Goal: Task Accomplishment & Management: Use online tool/utility

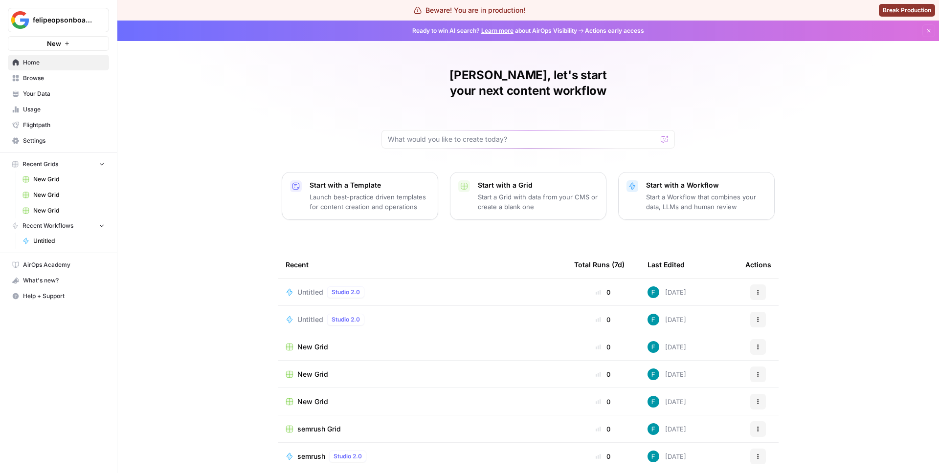
click at [310, 288] on span "Untitled" at bounding box center [310, 293] width 26 height 10
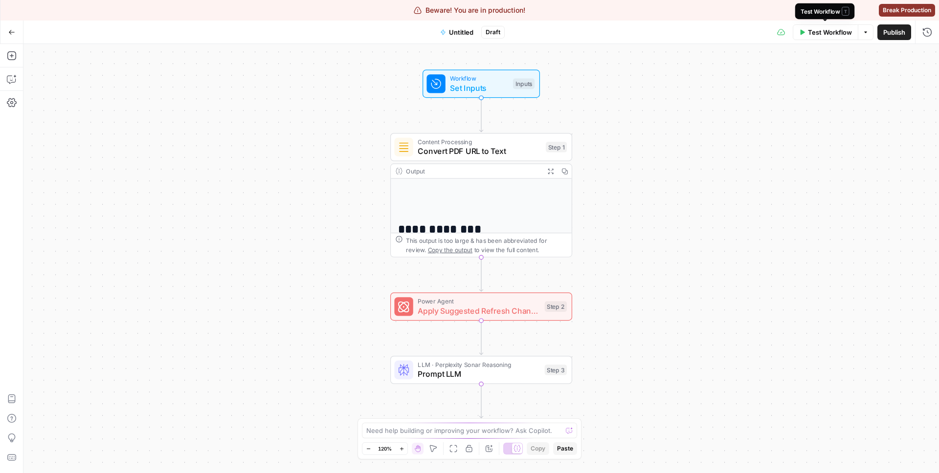
click at [829, 30] on span "Test Workflow" at bounding box center [830, 32] width 44 height 10
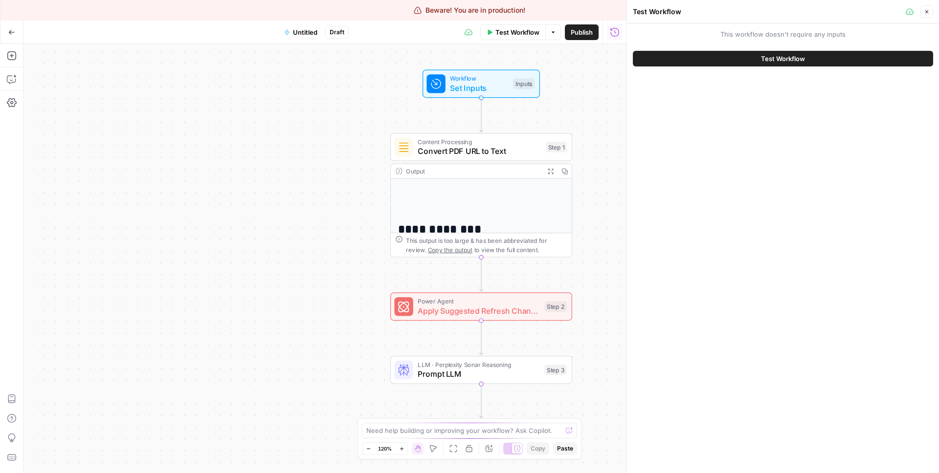
click at [741, 54] on button "Test Workflow" at bounding box center [783, 59] width 300 height 16
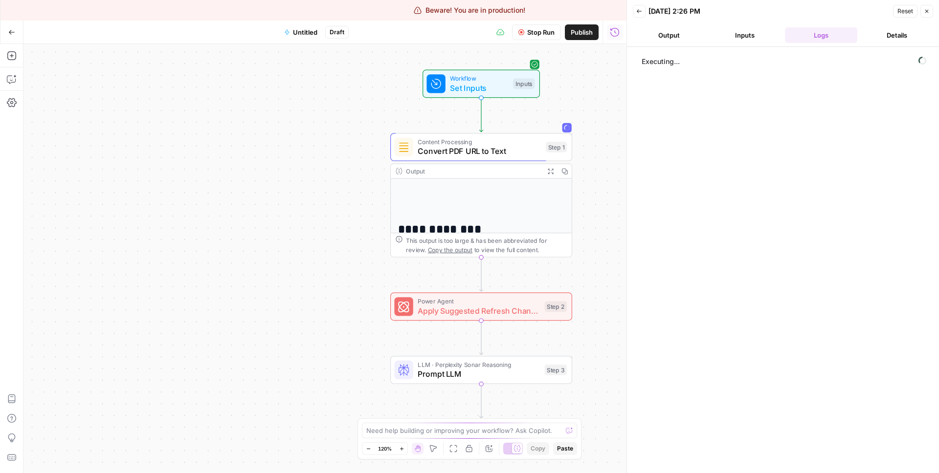
click at [502, 314] on span "Apply Suggested Refresh Changes" at bounding box center [479, 311] width 122 height 12
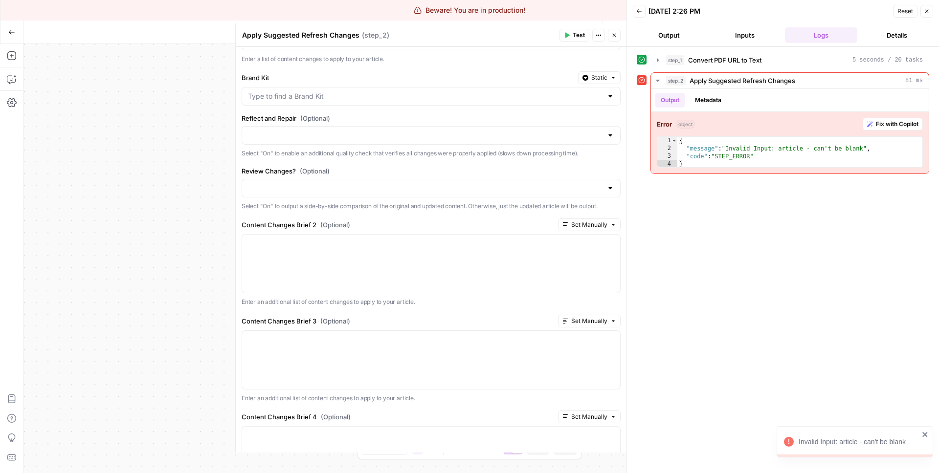
scroll to position [309, 0]
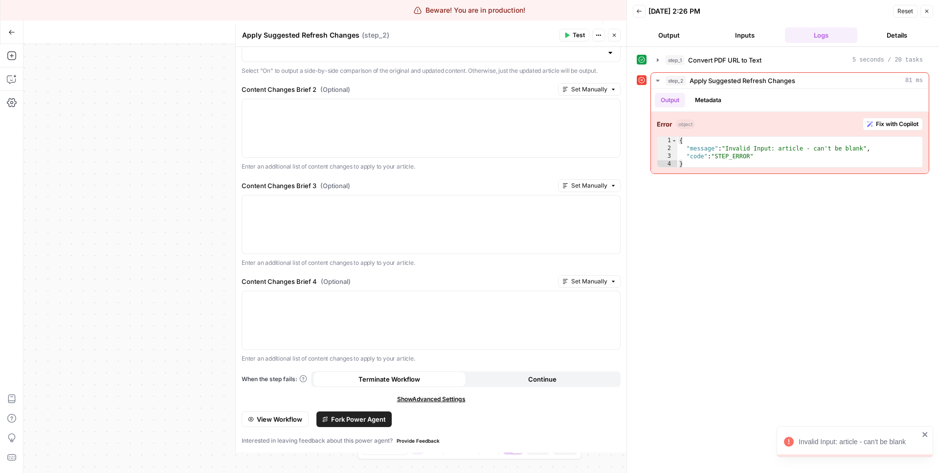
click at [712, 104] on button "Metadata" at bounding box center [708, 100] width 38 height 15
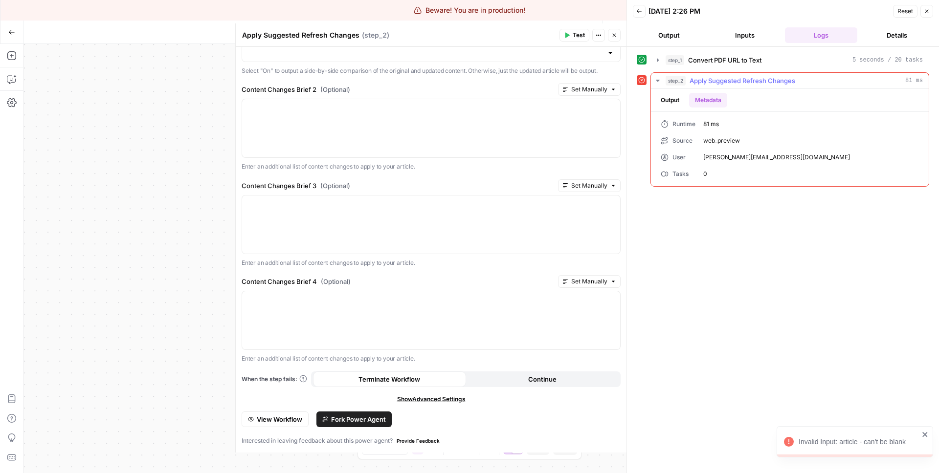
click at [667, 103] on button "Output" at bounding box center [670, 100] width 30 height 15
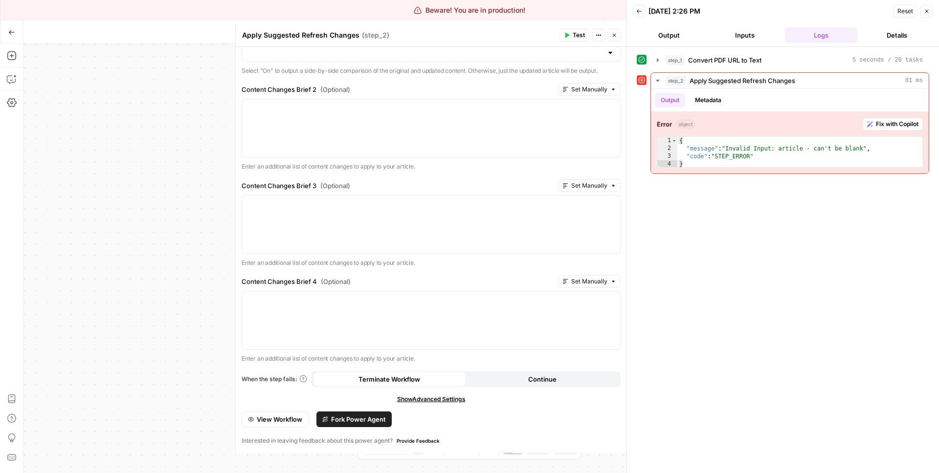
click at [614, 34] on icon "button" at bounding box center [614, 35] width 6 height 6
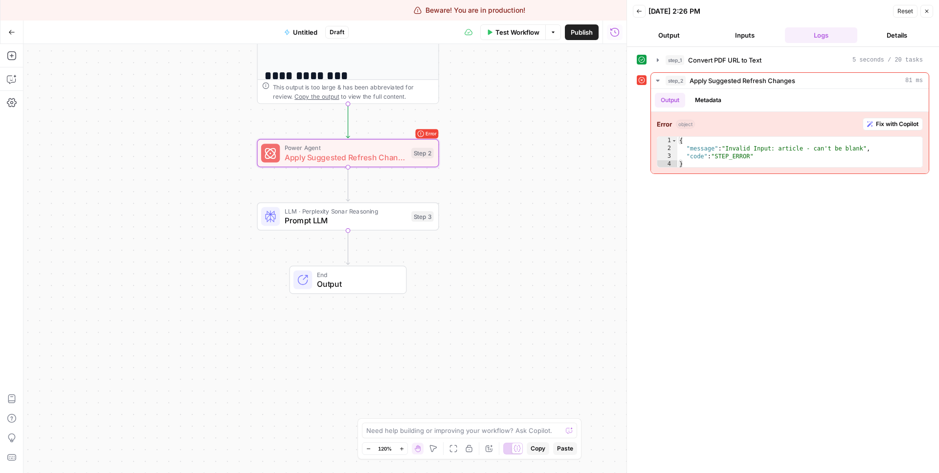
drag, startPoint x: 237, startPoint y: 157, endPoint x: 90, endPoint y: 421, distance: 301.3
click at [87, 430] on div "**********" at bounding box center [324, 258] width 603 height 429
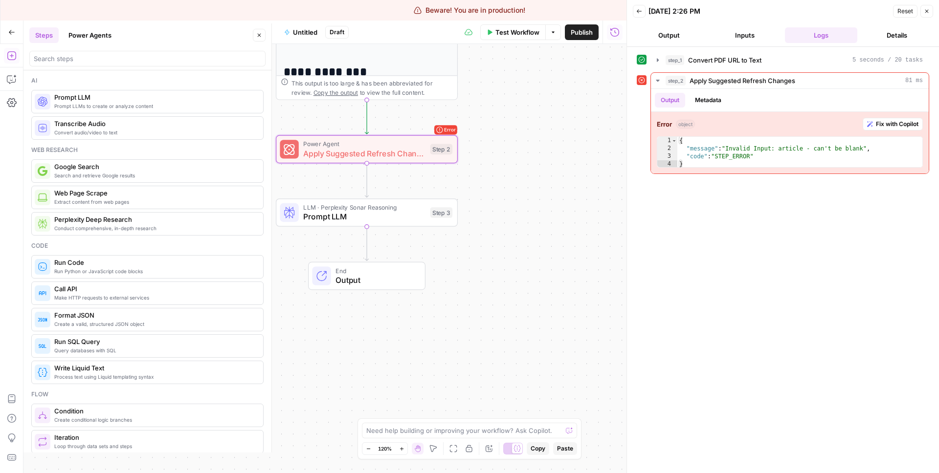
click at [90, 38] on button "Power Agents" at bounding box center [90, 35] width 55 height 16
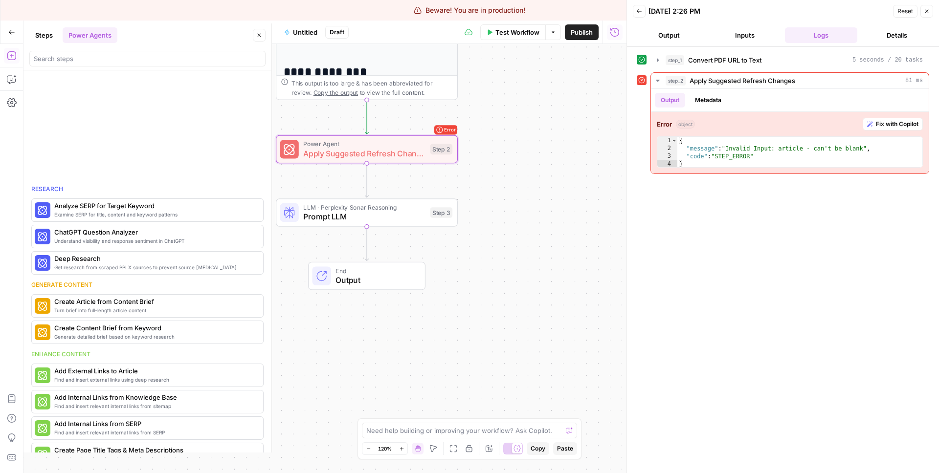
click at [103, 64] on div at bounding box center [147, 59] width 236 height 16
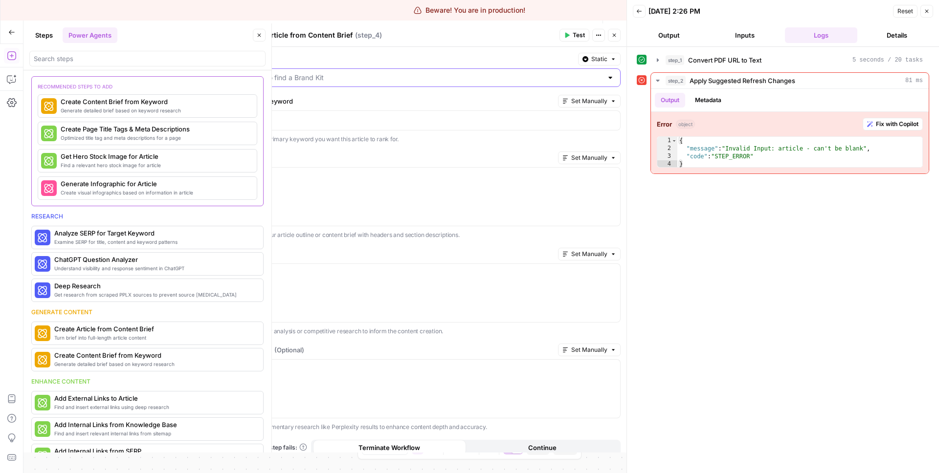
click at [318, 81] on input "Brand Kit" at bounding box center [425, 78] width 355 height 10
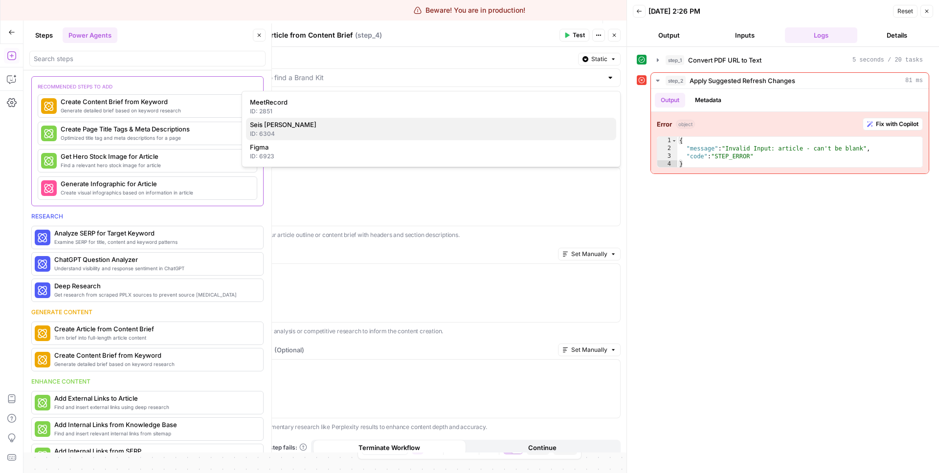
click at [313, 127] on span "Seis [PERSON_NAME]" at bounding box center [429, 125] width 359 height 10
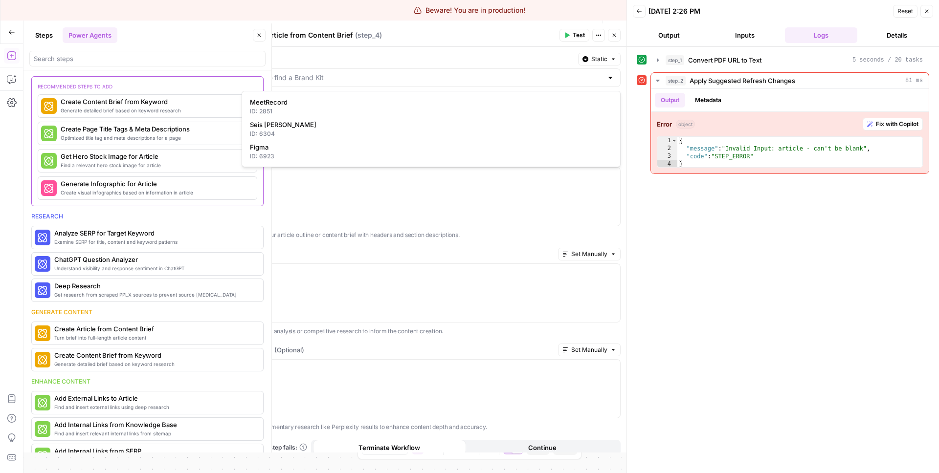
type input "Seis [PERSON_NAME]"
click at [396, 125] on div at bounding box center [431, 120] width 378 height 19
click at [364, 172] on p at bounding box center [431, 177] width 366 height 10
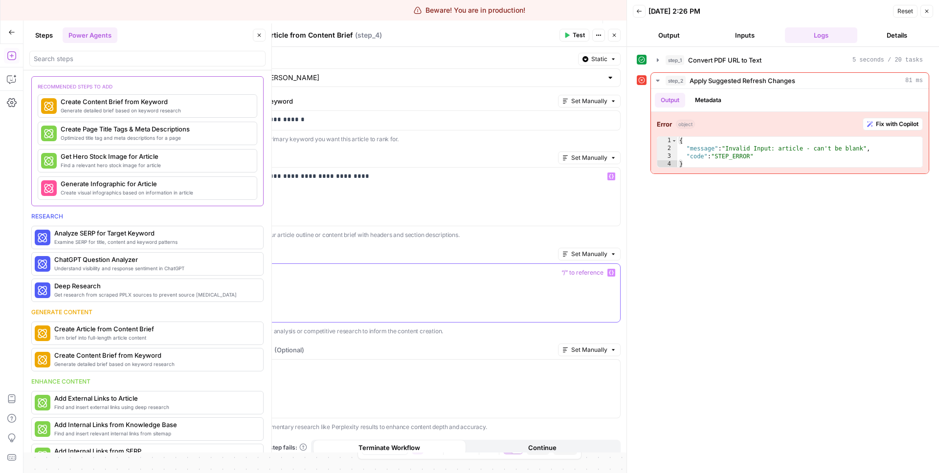
click at [399, 290] on div at bounding box center [431, 293] width 378 height 58
click at [399, 290] on div "*******" at bounding box center [431, 293] width 378 height 58
click at [437, 255] on label "Analysis" at bounding box center [398, 254] width 313 height 10
click at [573, 34] on span "Test" at bounding box center [579, 35] width 12 height 9
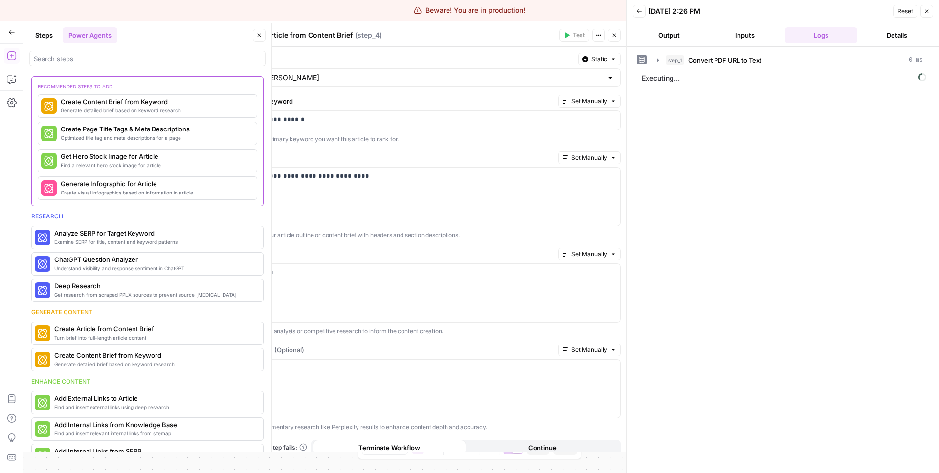
click at [260, 36] on icon "button" at bounding box center [259, 35] width 6 height 6
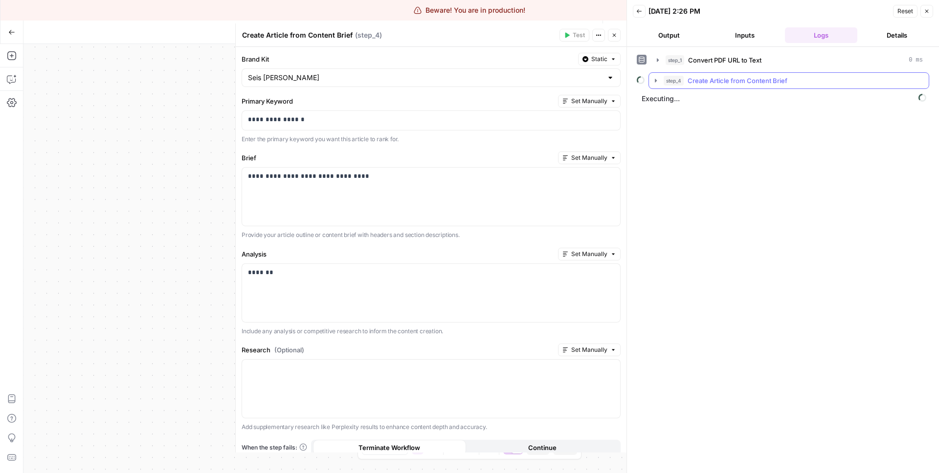
click at [666, 80] on span "step_4" at bounding box center [674, 81] width 20 height 10
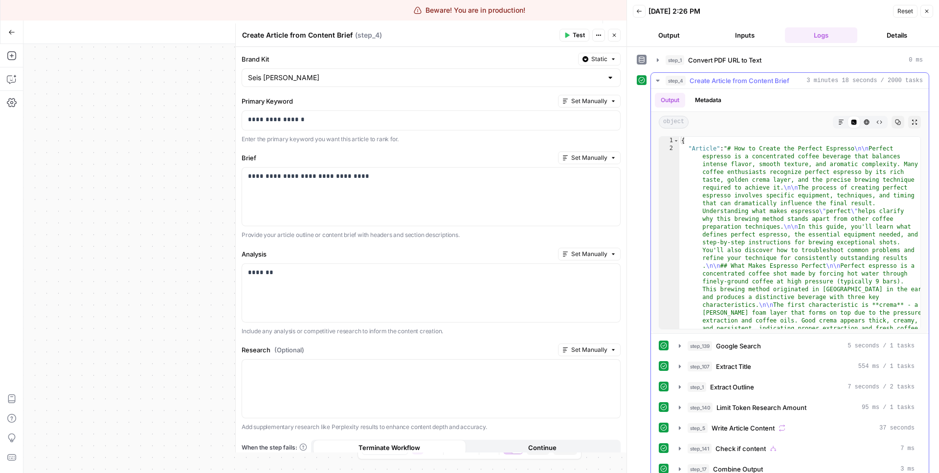
click at [727, 81] on span "Create Article from Content Brief" at bounding box center [740, 81] width 100 height 10
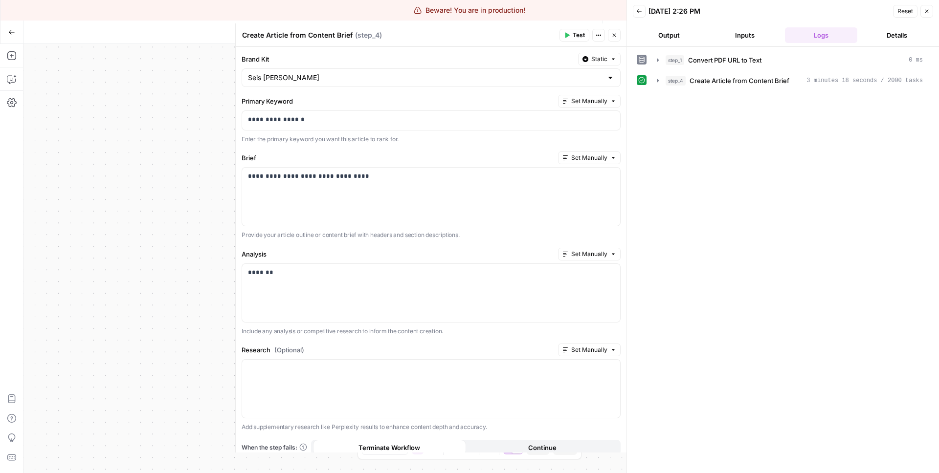
click at [611, 31] on button "Close" at bounding box center [614, 35] width 13 height 13
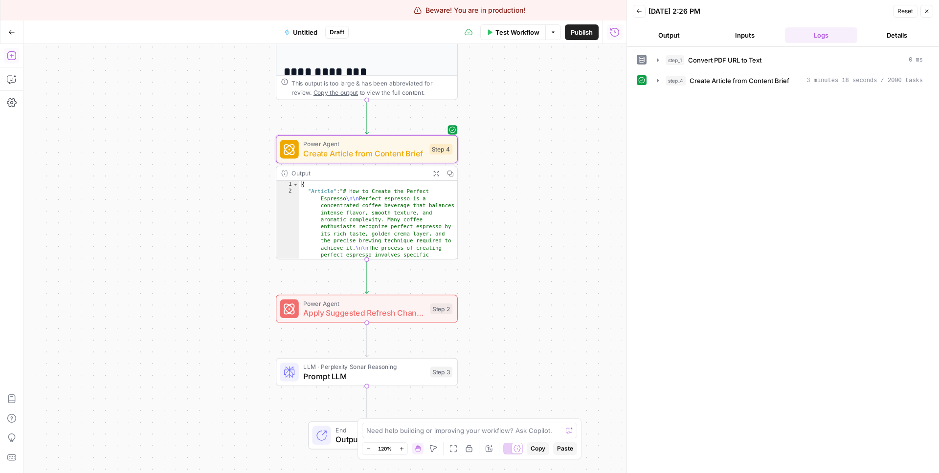
click at [11, 59] on icon "button" at bounding box center [12, 56] width 10 height 10
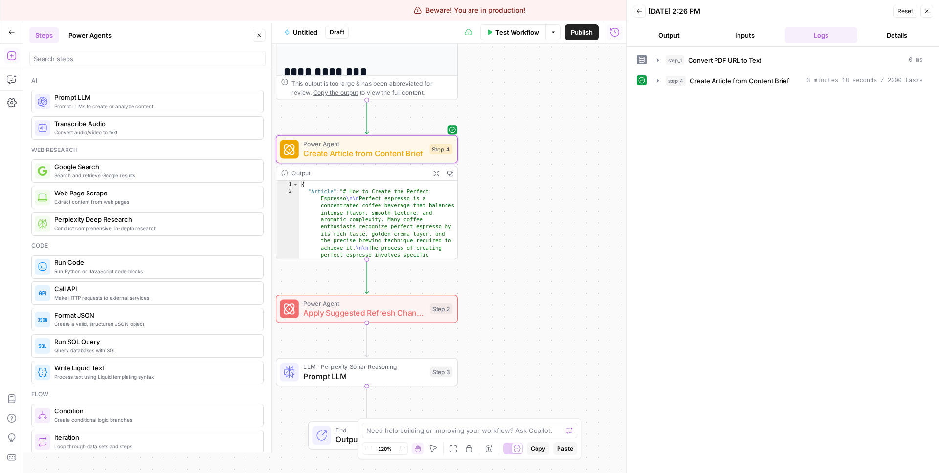
click at [92, 29] on button "Power Agents" at bounding box center [90, 35] width 55 height 16
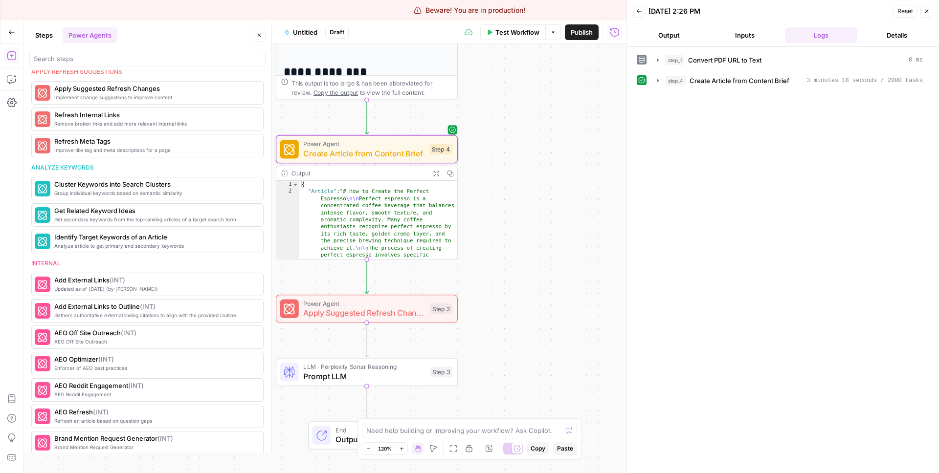
scroll to position [659, 0]
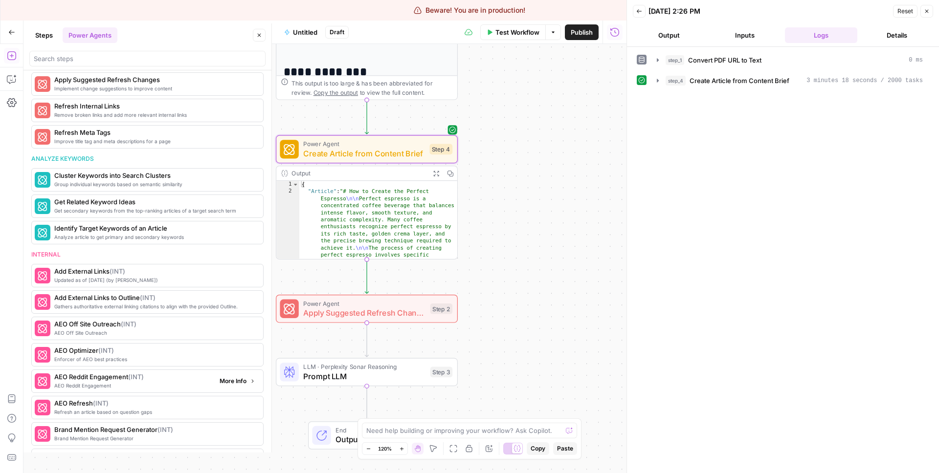
click at [238, 383] on span "More Info" at bounding box center [233, 381] width 27 height 9
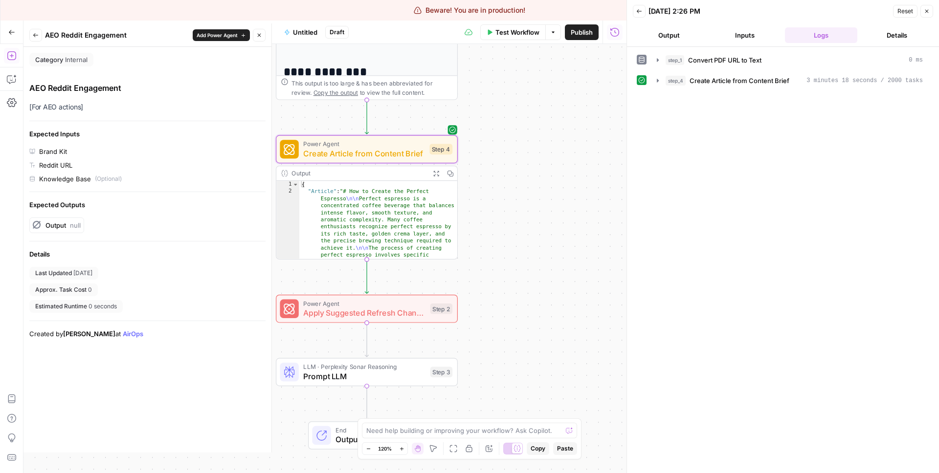
click at [35, 33] on icon "button" at bounding box center [36, 35] width 6 height 6
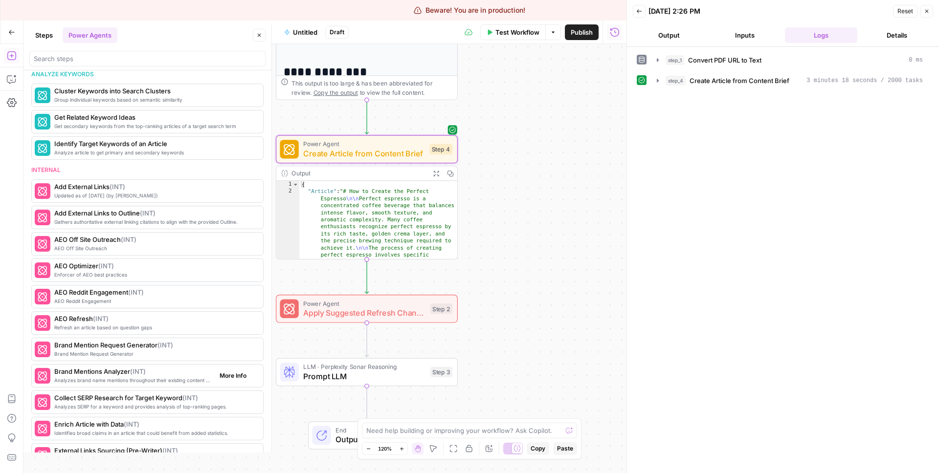
scroll to position [744, 0]
click at [226, 372] on span "More Info" at bounding box center [233, 375] width 27 height 9
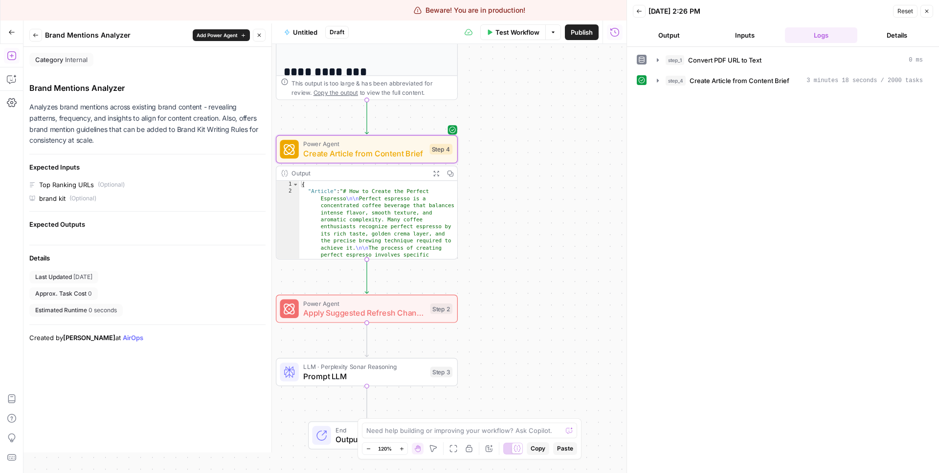
click at [30, 34] on button "Back" at bounding box center [35, 35] width 13 height 13
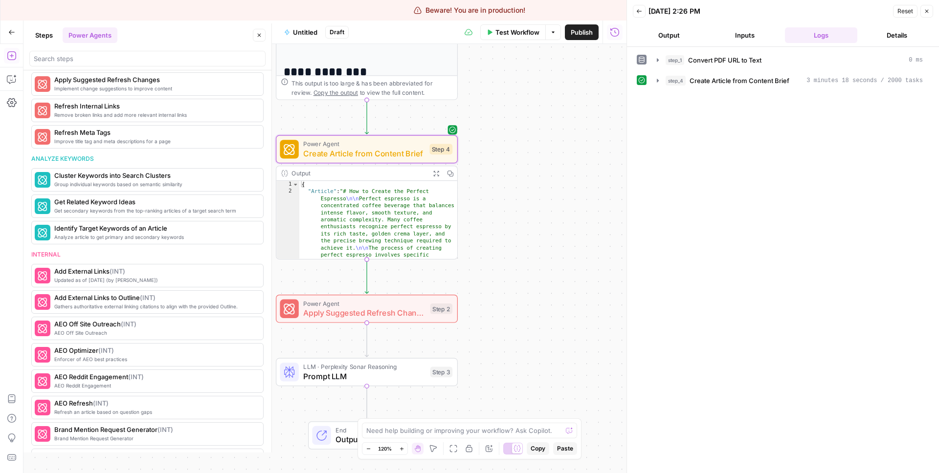
scroll to position [521, 0]
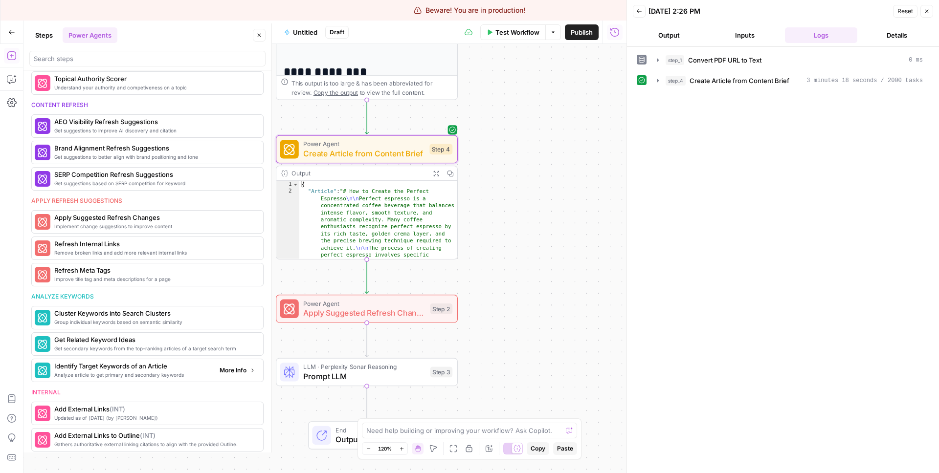
click at [235, 368] on span "More Info" at bounding box center [233, 370] width 27 height 9
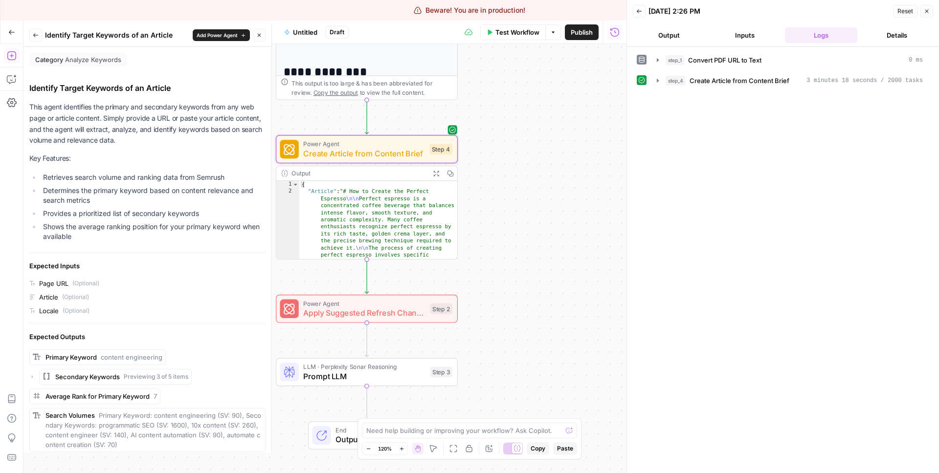
scroll to position [85, 0]
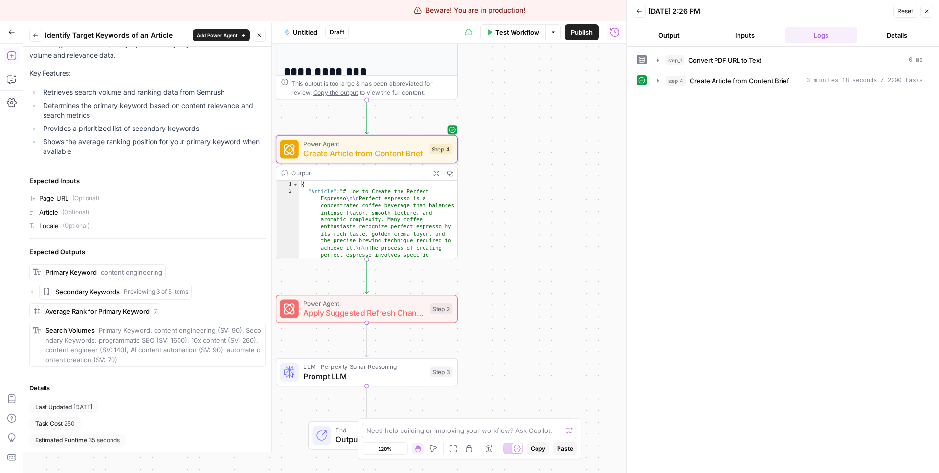
drag, startPoint x: 92, startPoint y: 426, endPoint x: 38, endPoint y: 408, distance: 57.7
click at [37, 408] on div "Last Updated [DATE] Task Cost 250 Estimated Runtime 35 seconds" at bounding box center [147, 424] width 236 height 46
click at [32, 35] on button "Back" at bounding box center [35, 35] width 13 height 13
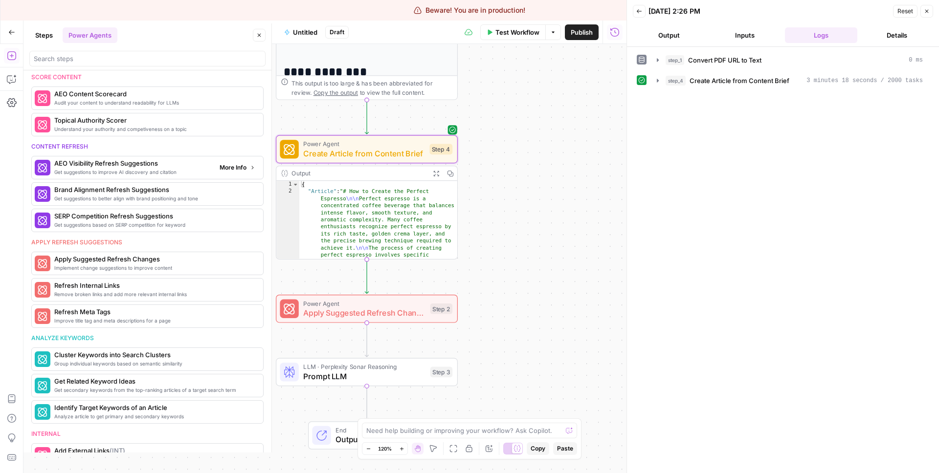
scroll to position [478, 0]
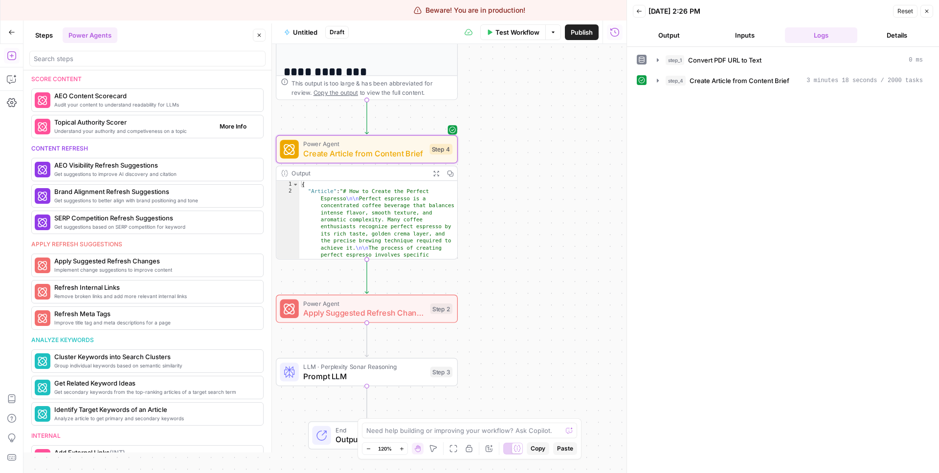
click at [233, 120] on button "More Info" at bounding box center [238, 126] width 44 height 13
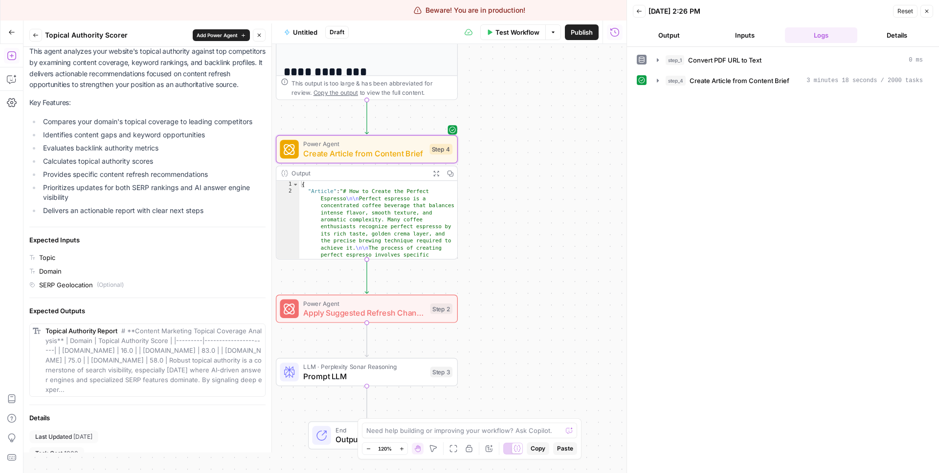
scroll to position [113, 0]
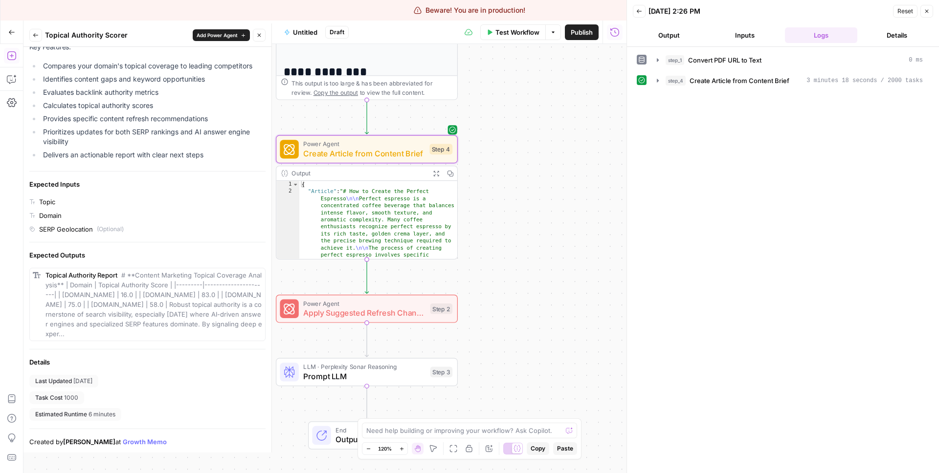
click at [33, 33] on icon "button" at bounding box center [36, 35] width 6 height 6
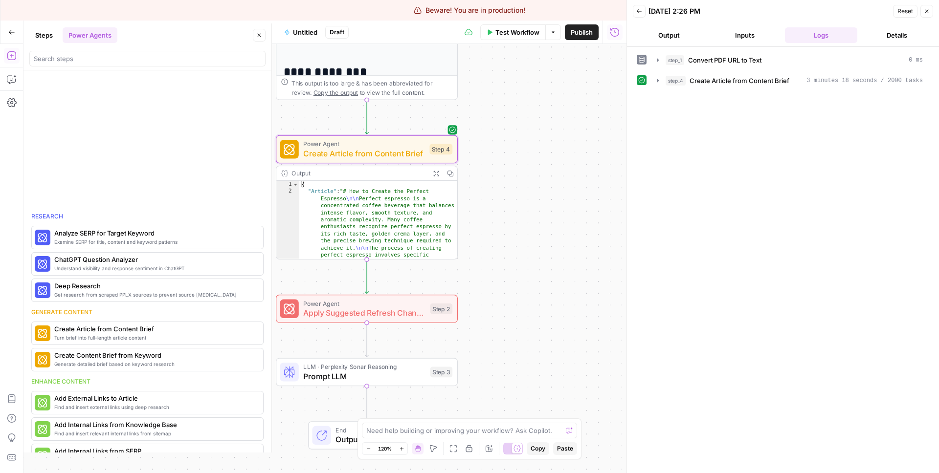
scroll to position [478, 0]
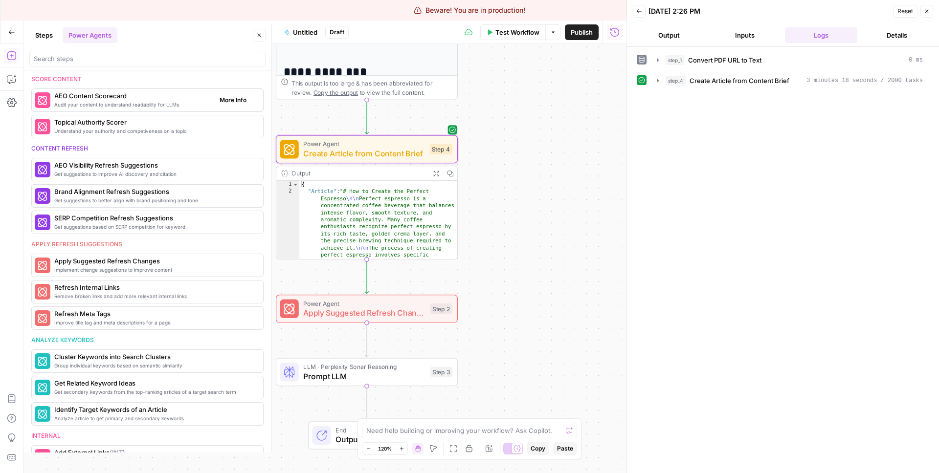
click at [229, 97] on span "More Info" at bounding box center [233, 100] width 27 height 9
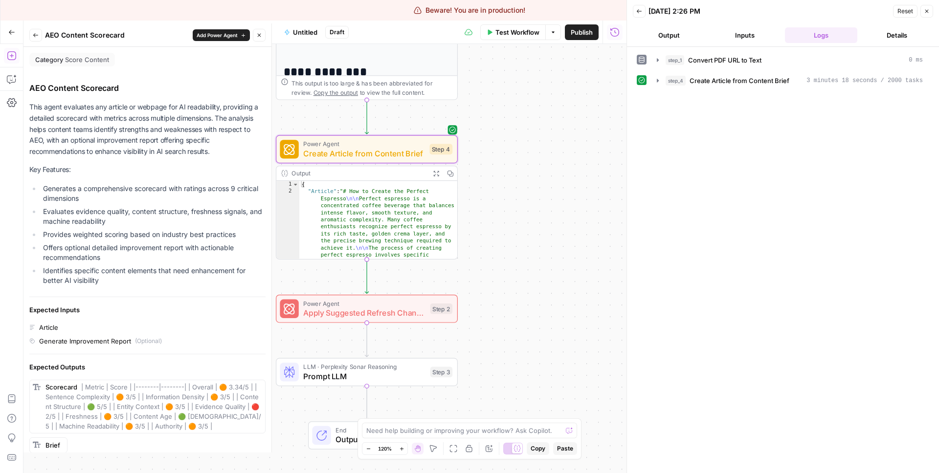
scroll to position [86, 0]
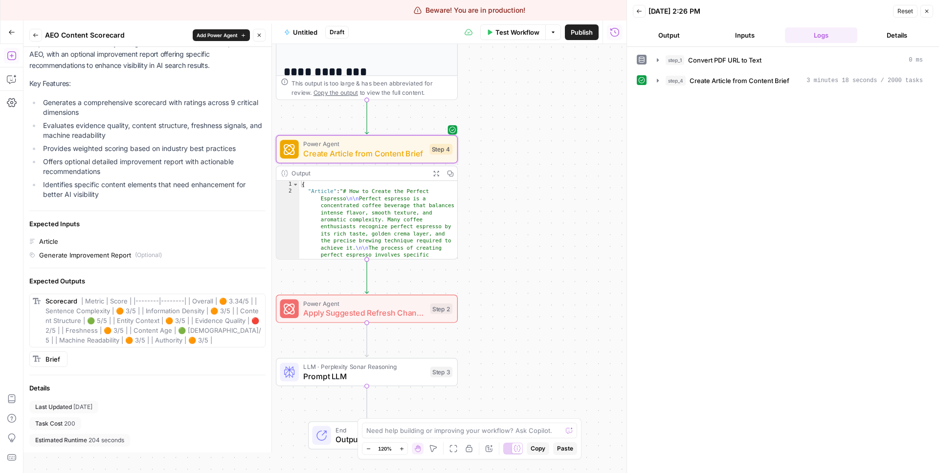
click at [39, 32] on button "Back" at bounding box center [35, 35] width 13 height 13
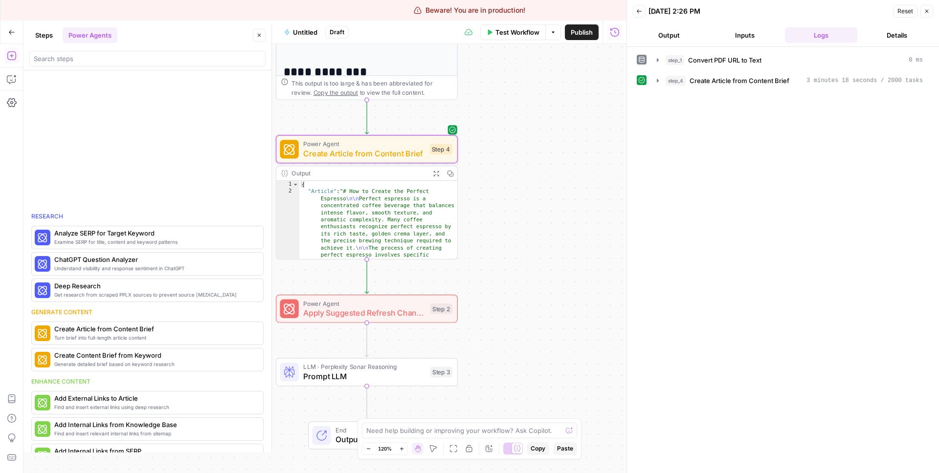
scroll to position [478, 0]
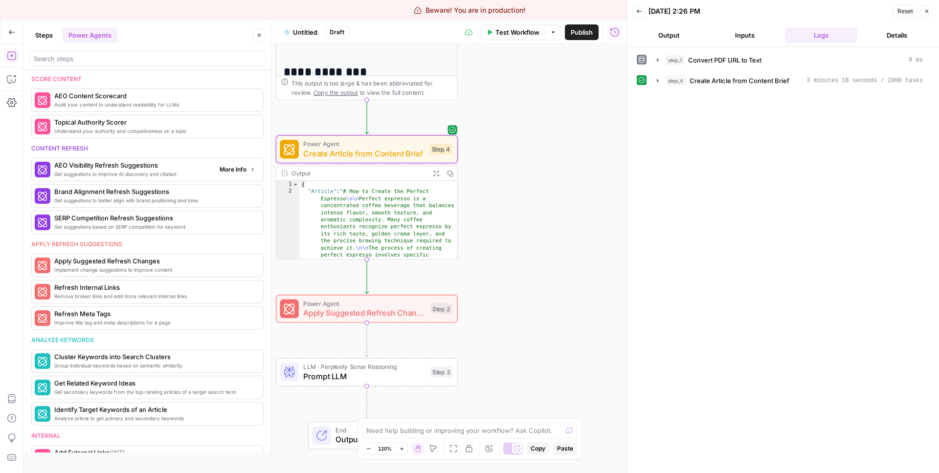
click at [227, 171] on span "More Info" at bounding box center [233, 169] width 27 height 9
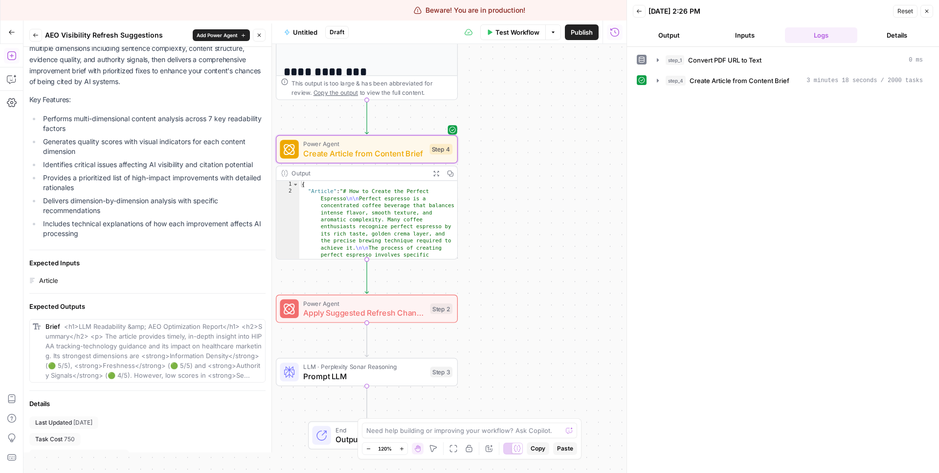
scroll to position [145, 0]
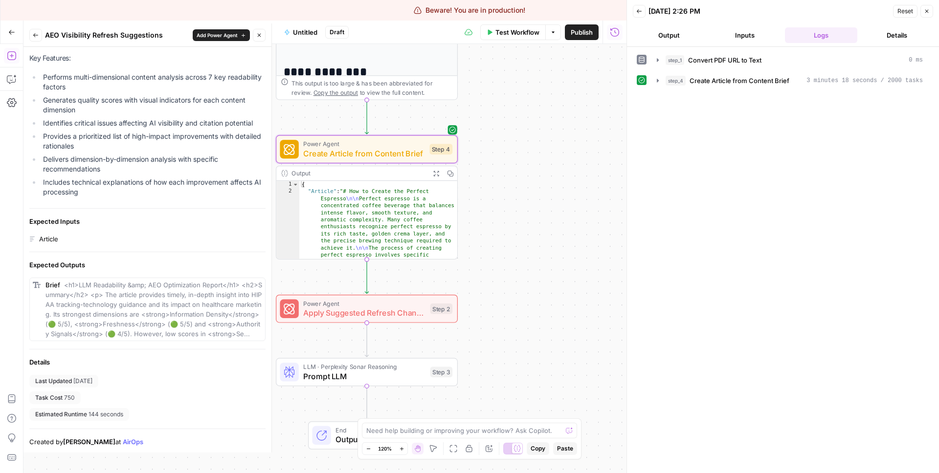
click at [38, 29] on button "Back" at bounding box center [35, 35] width 13 height 13
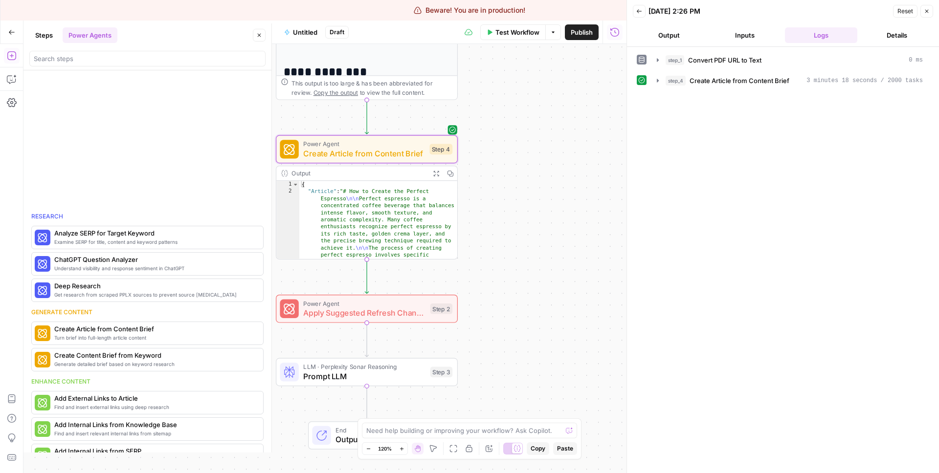
scroll to position [478, 0]
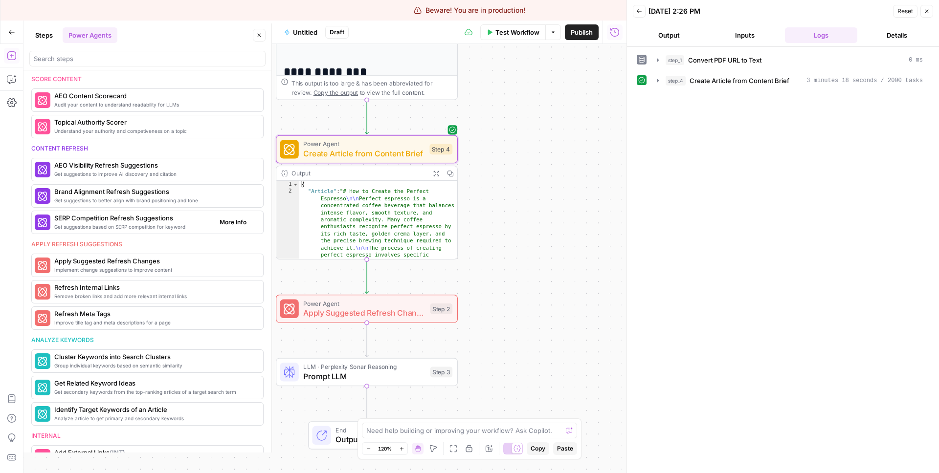
click at [247, 233] on div "Get suggestions based on SERP competition for keyword SERP Competition Refresh …" at bounding box center [147, 222] width 232 height 23
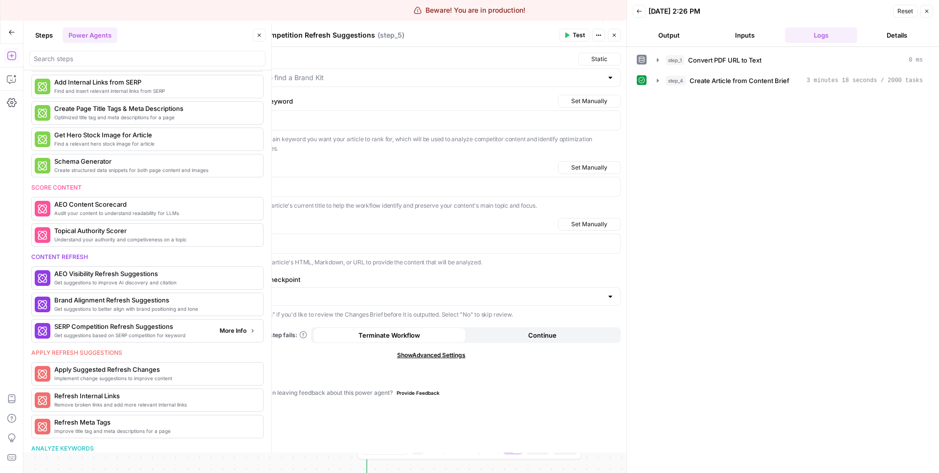
scroll to position [450, 0]
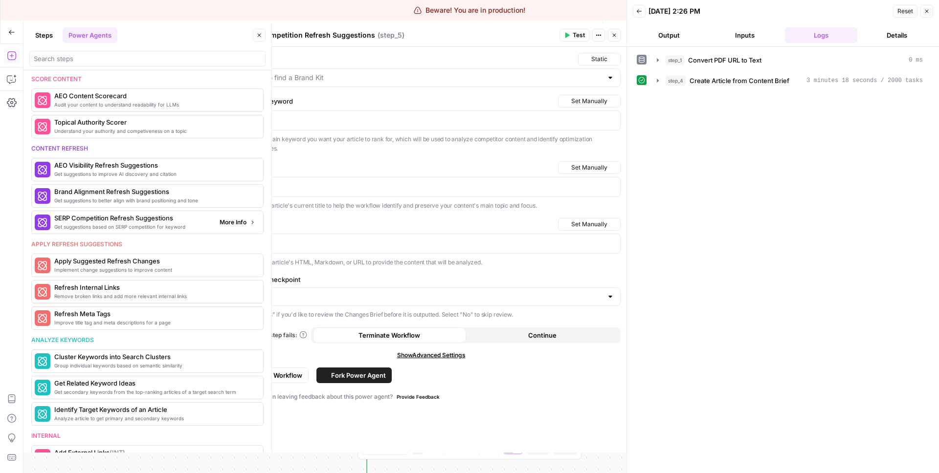
click at [243, 224] on span "More Info" at bounding box center [233, 222] width 27 height 9
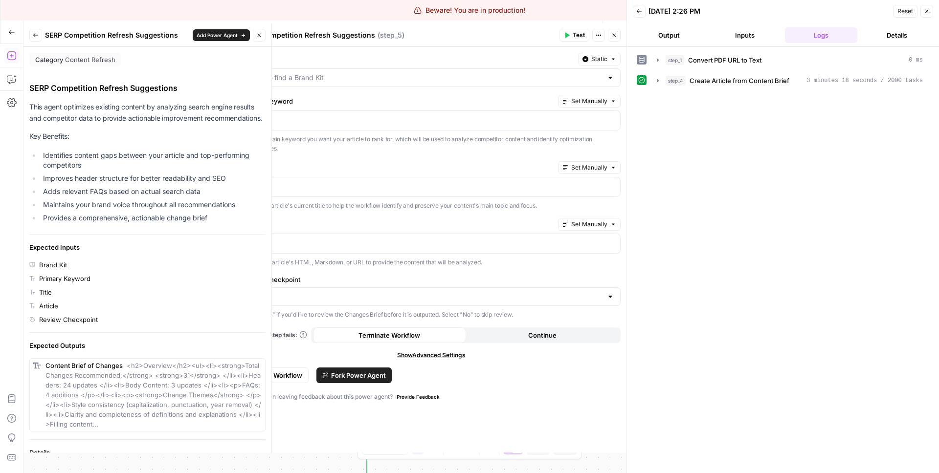
click at [613, 36] on icon "button" at bounding box center [614, 35] width 3 height 3
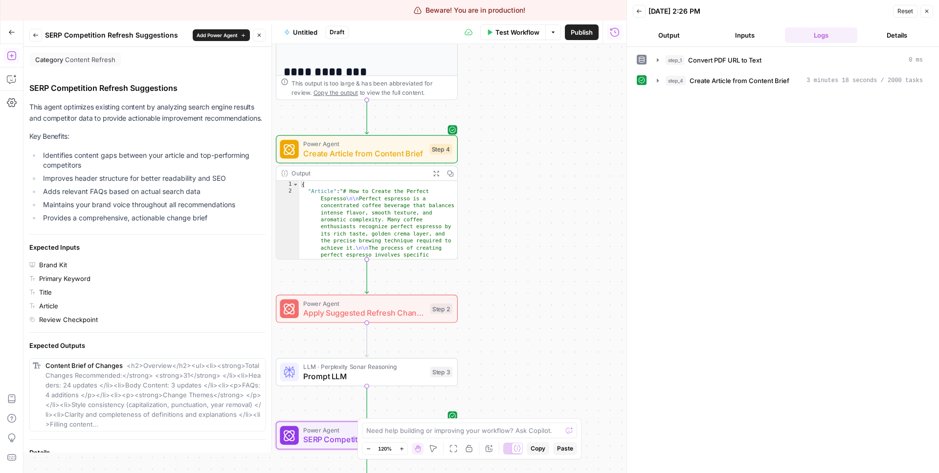
scroll to position [90, 0]
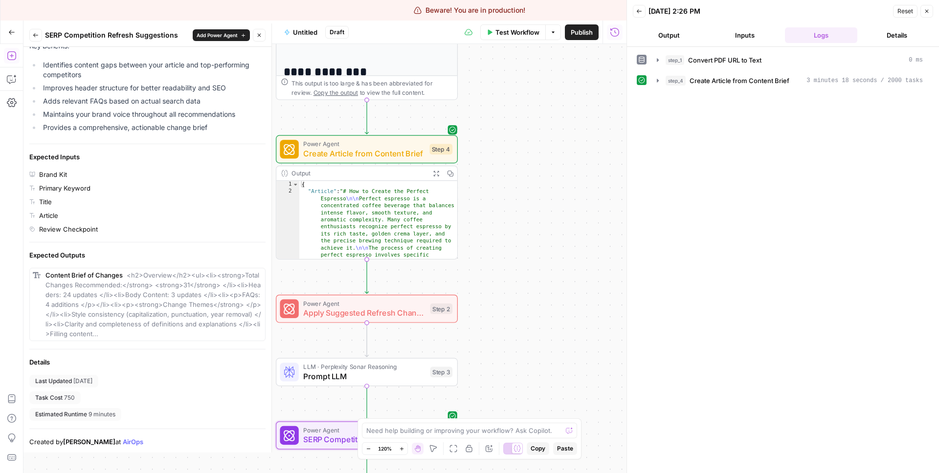
click at [36, 27] on header "Back SERP Competition Refresh Suggestions Add Power Agent Close" at bounding box center [147, 34] width 248 height 23
click at [37, 36] on icon "button" at bounding box center [36, 35] width 6 height 6
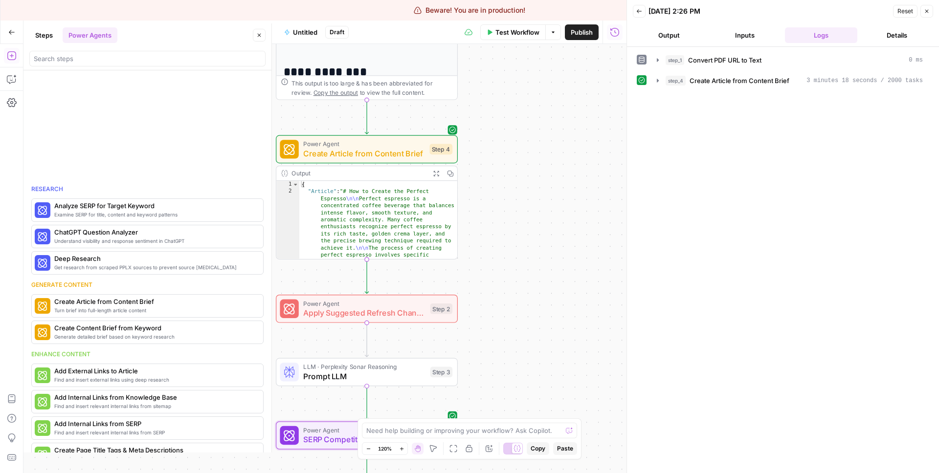
scroll to position [450, 0]
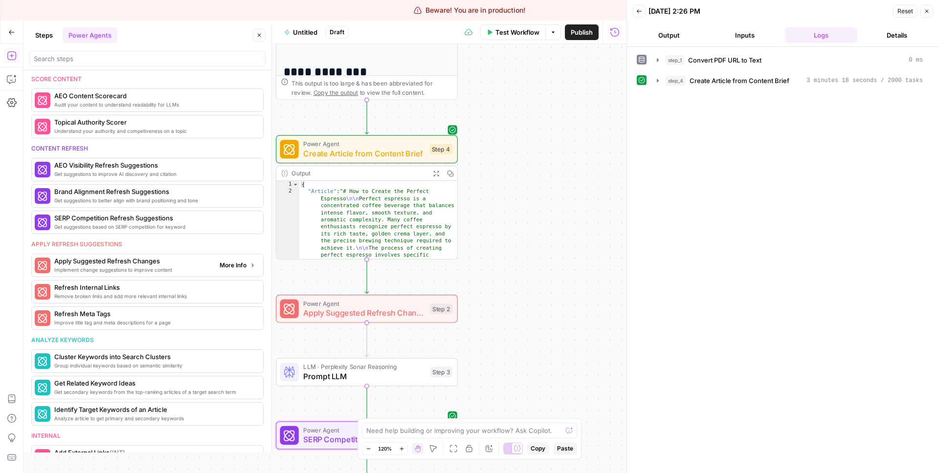
click at [245, 266] on span "More Info" at bounding box center [233, 265] width 27 height 9
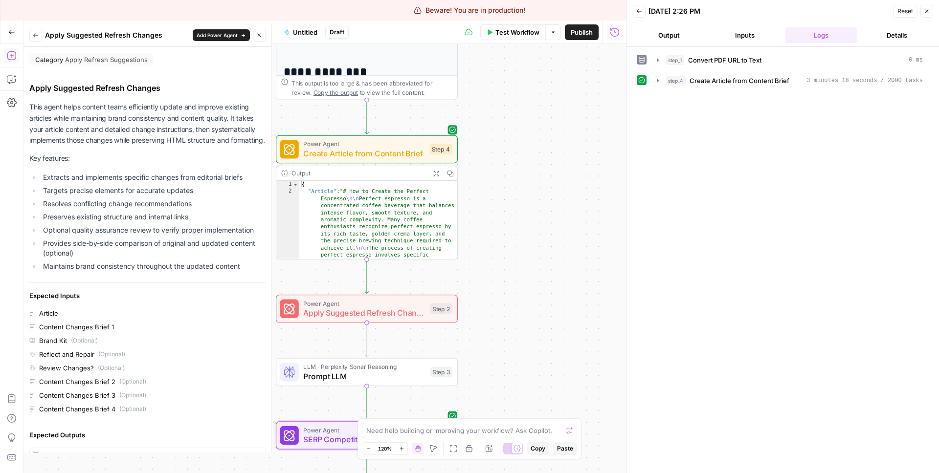
click at [928, 12] on icon "button" at bounding box center [927, 11] width 6 height 6
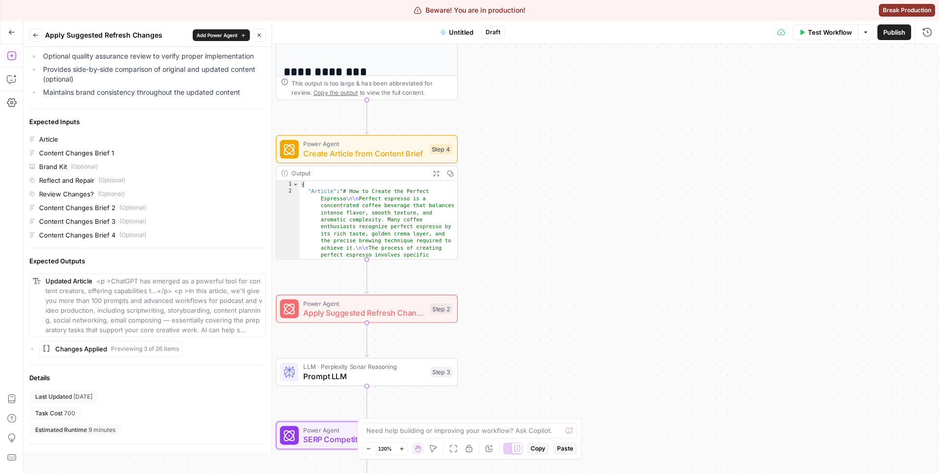
scroll to position [201, 0]
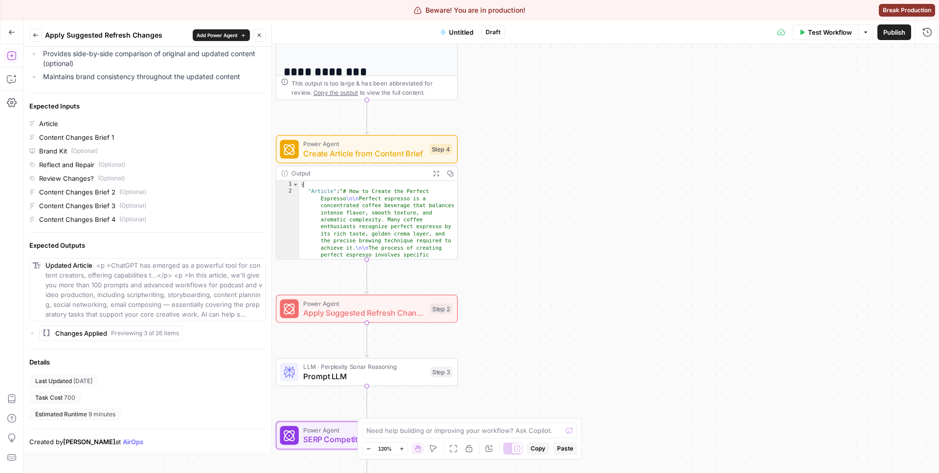
click at [31, 34] on button "Back" at bounding box center [35, 35] width 13 height 13
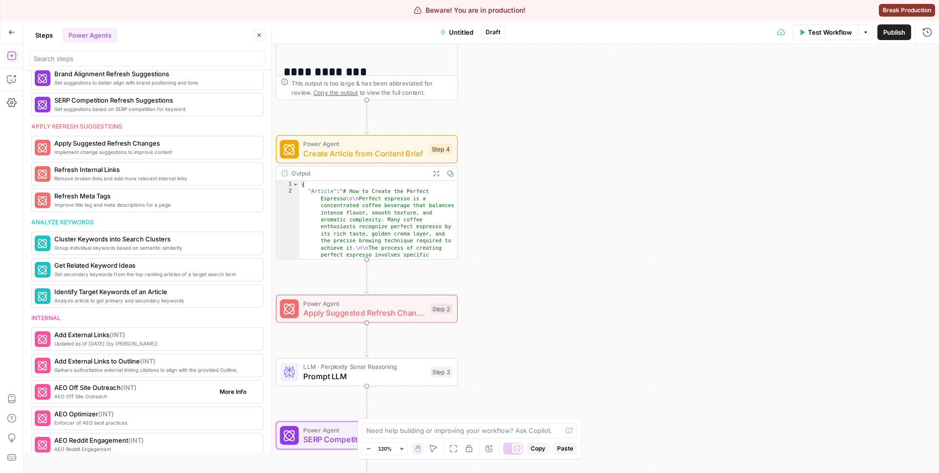
scroll to position [572, 0]
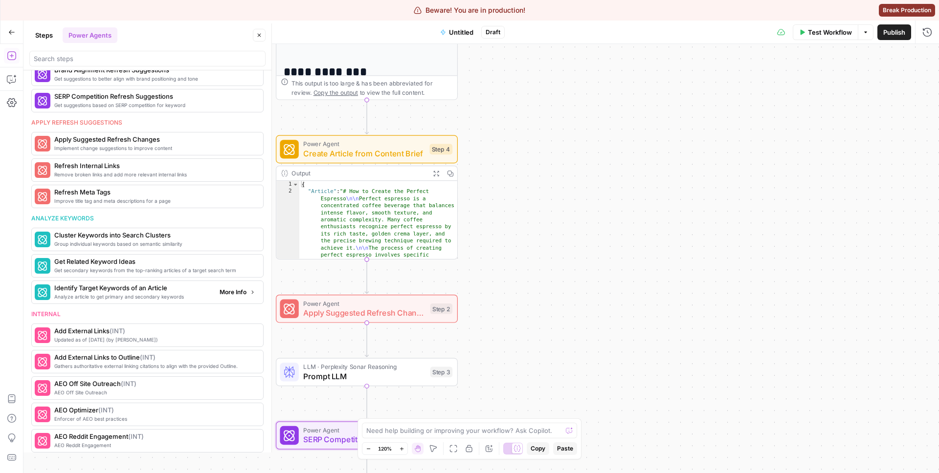
click at [235, 292] on span "More Info" at bounding box center [233, 292] width 27 height 9
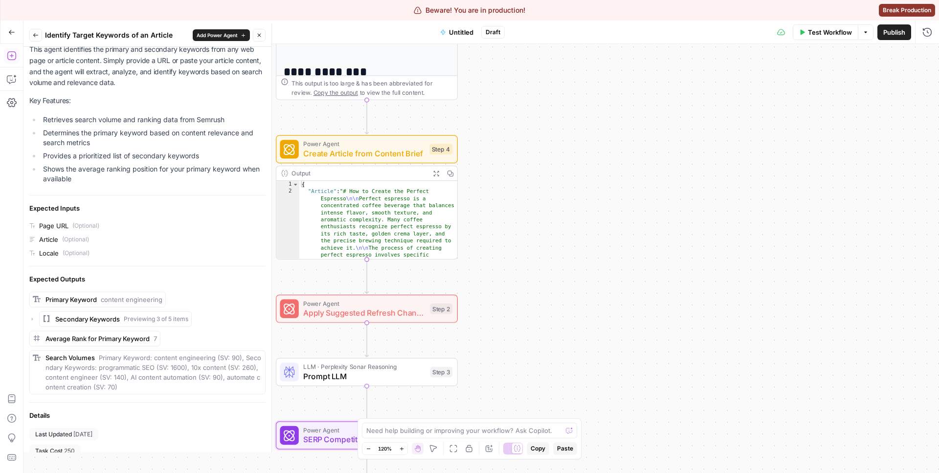
scroll to position [85, 0]
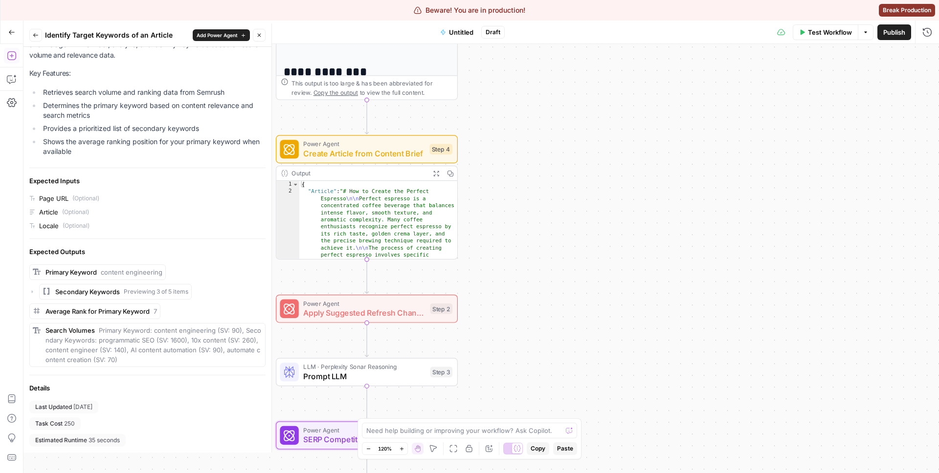
click at [36, 35] on icon "button" at bounding box center [36, 35] width 6 height 6
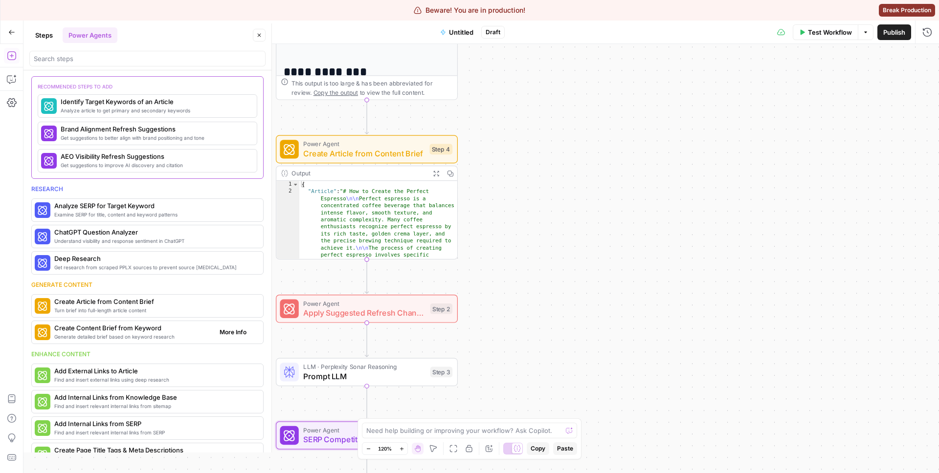
scroll to position [87, 0]
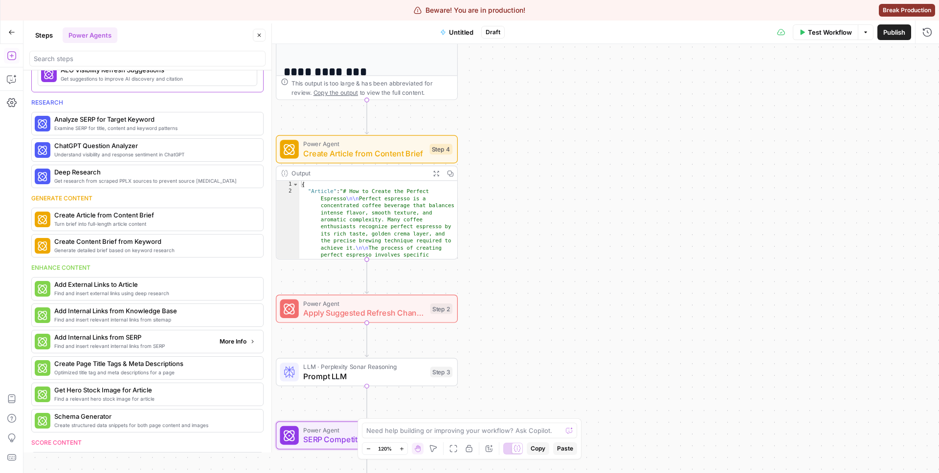
click at [238, 342] on span "More Info" at bounding box center [233, 341] width 27 height 9
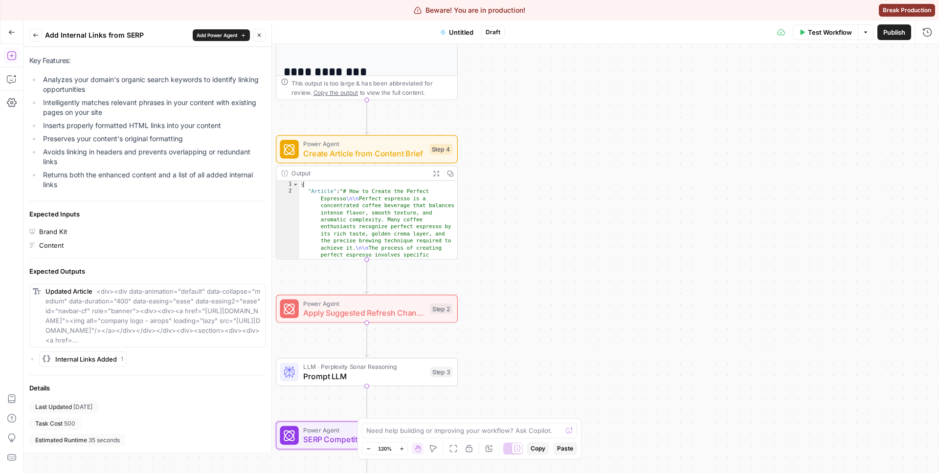
scroll to position [119, 0]
click at [36, 38] on button "Back" at bounding box center [35, 35] width 13 height 13
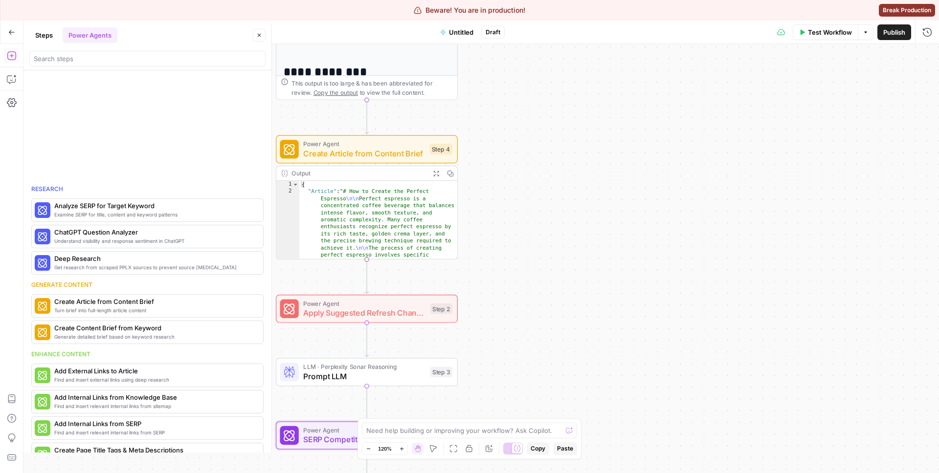
scroll to position [87, 0]
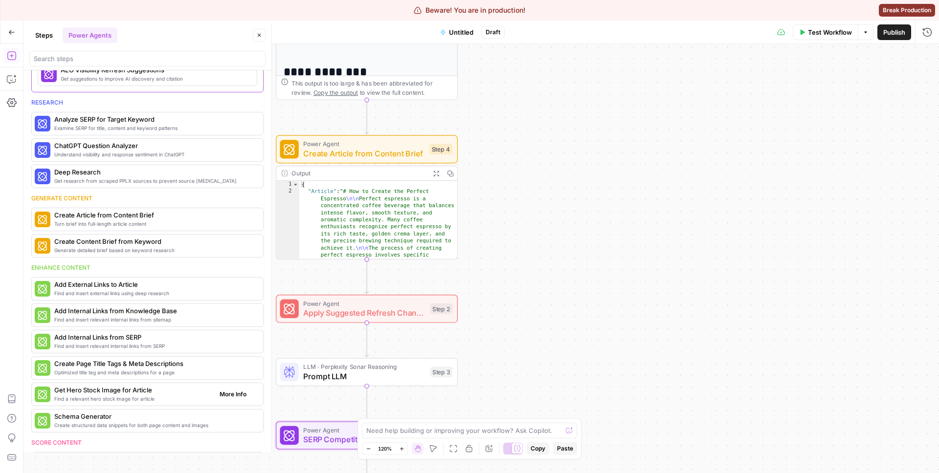
click at [230, 397] on span "More Info" at bounding box center [233, 394] width 27 height 9
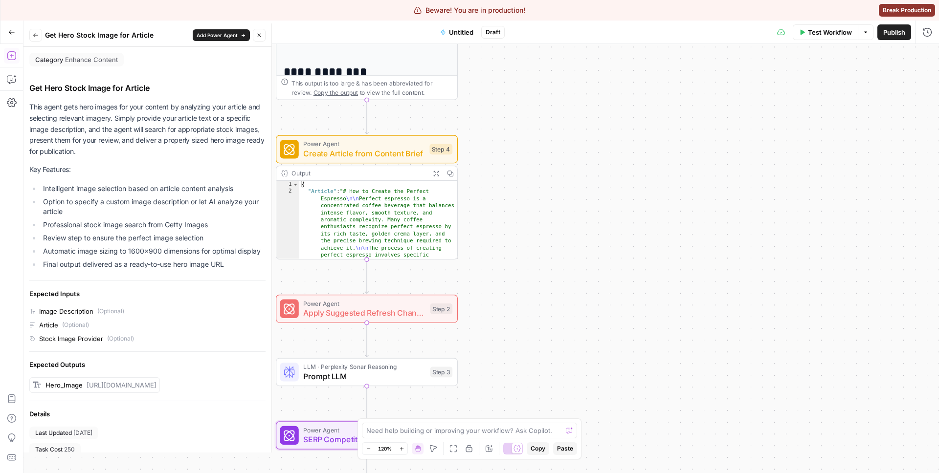
scroll to position [74, 0]
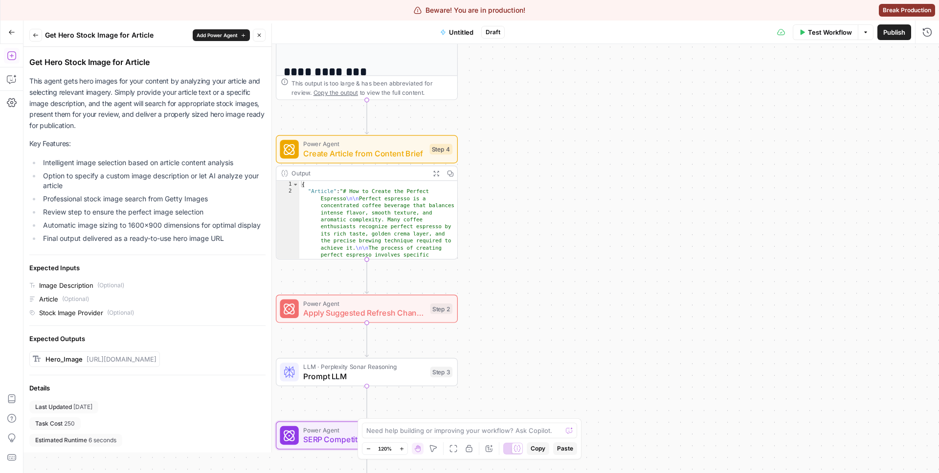
click at [37, 36] on icon "button" at bounding box center [36, 35] width 6 height 6
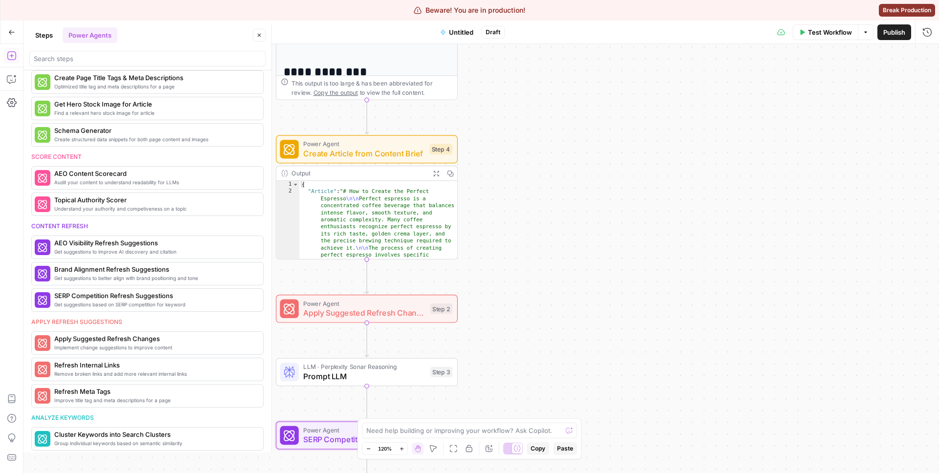
scroll to position [0, 0]
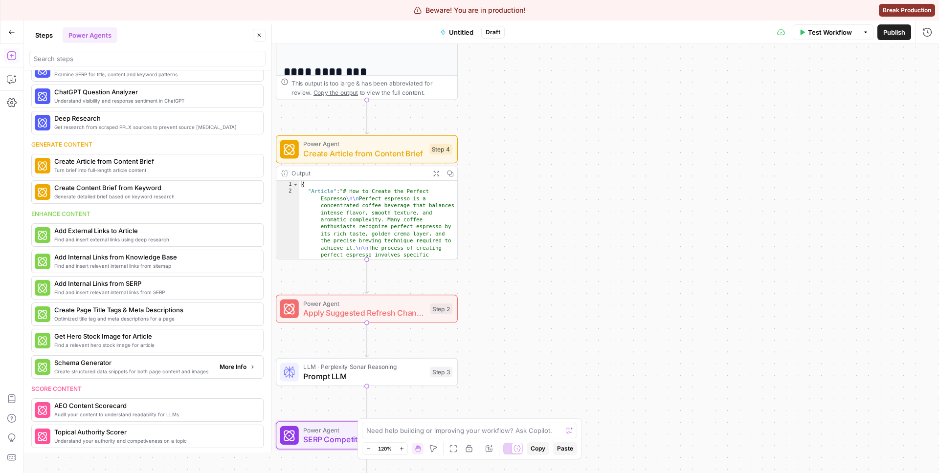
click at [220, 369] on span "More Info" at bounding box center [233, 367] width 27 height 9
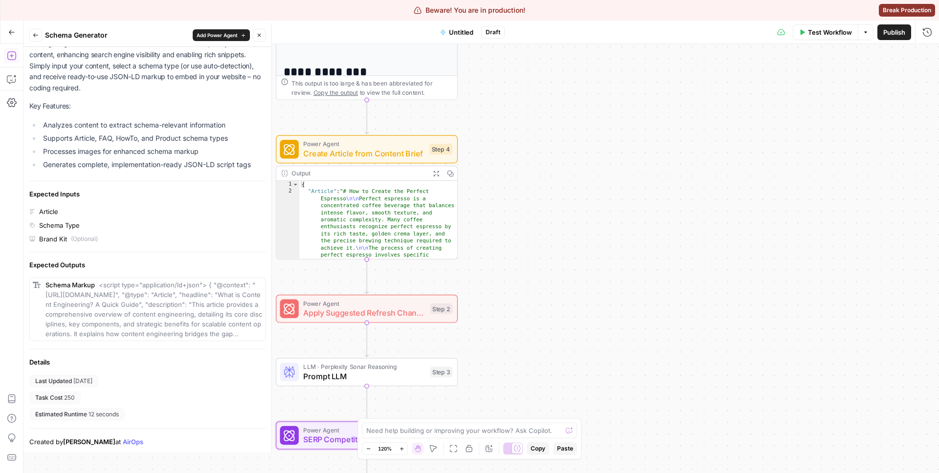
click at [42, 32] on button "Back" at bounding box center [35, 35] width 13 height 13
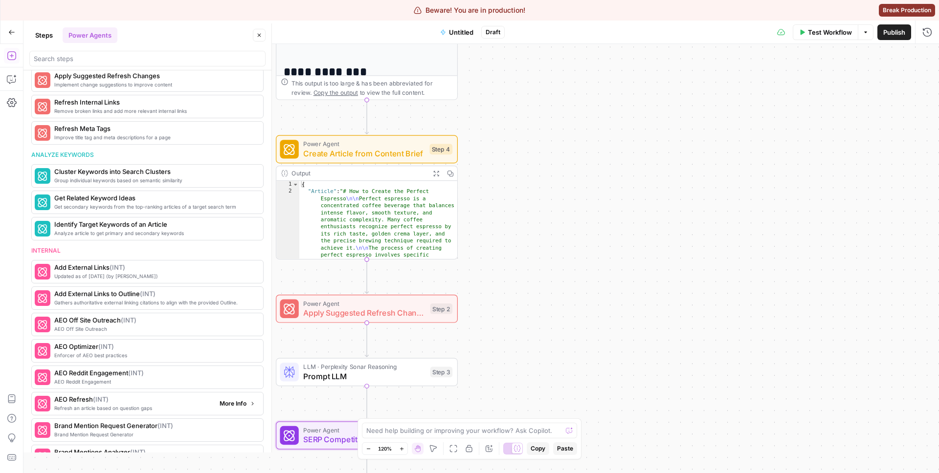
click at [225, 406] on span "More Info" at bounding box center [233, 404] width 27 height 9
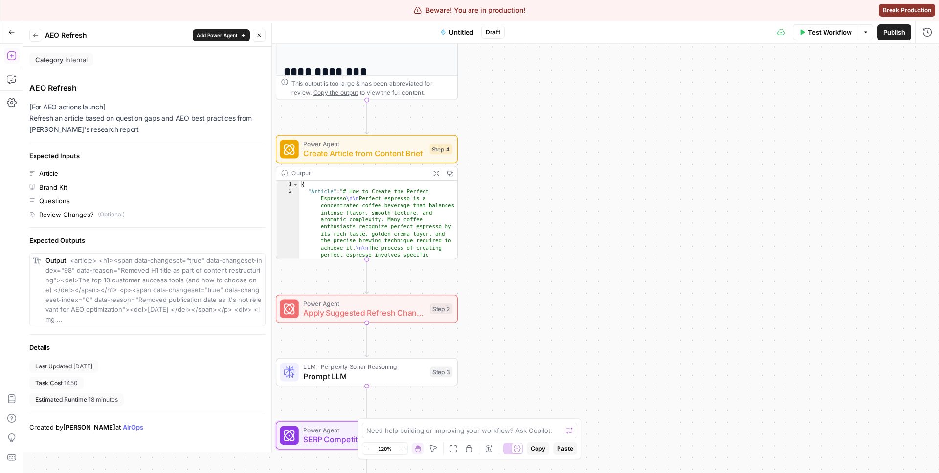
click at [39, 34] on button "Back" at bounding box center [35, 35] width 13 height 13
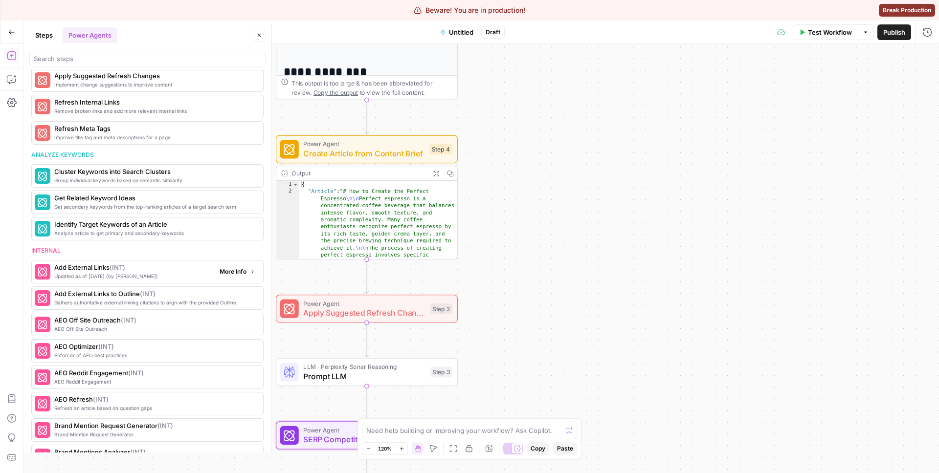
click at [241, 273] on span "More Info" at bounding box center [233, 272] width 27 height 9
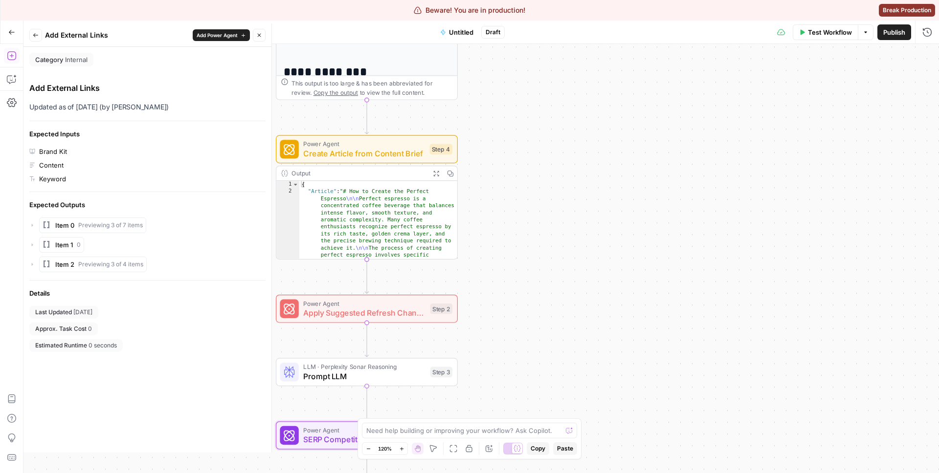
click at [33, 32] on icon "button" at bounding box center [36, 35] width 6 height 6
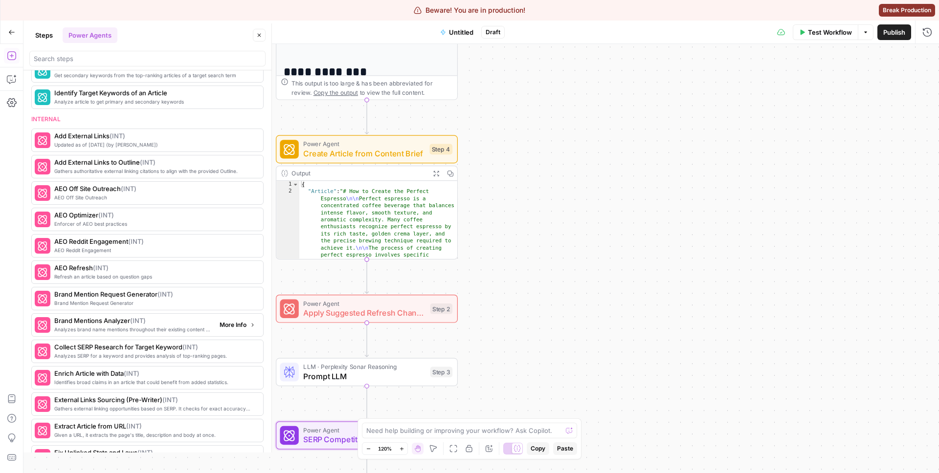
click at [232, 329] on span "More Info" at bounding box center [233, 325] width 27 height 9
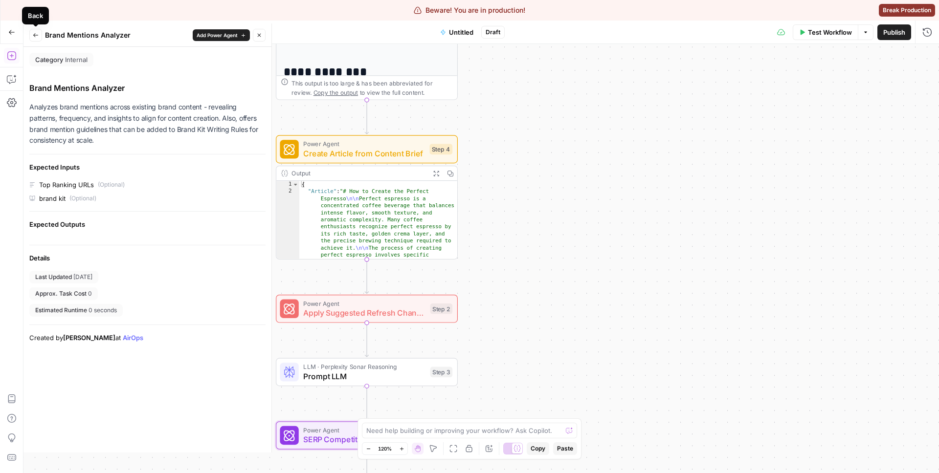
click at [37, 32] on button "Back" at bounding box center [35, 35] width 13 height 13
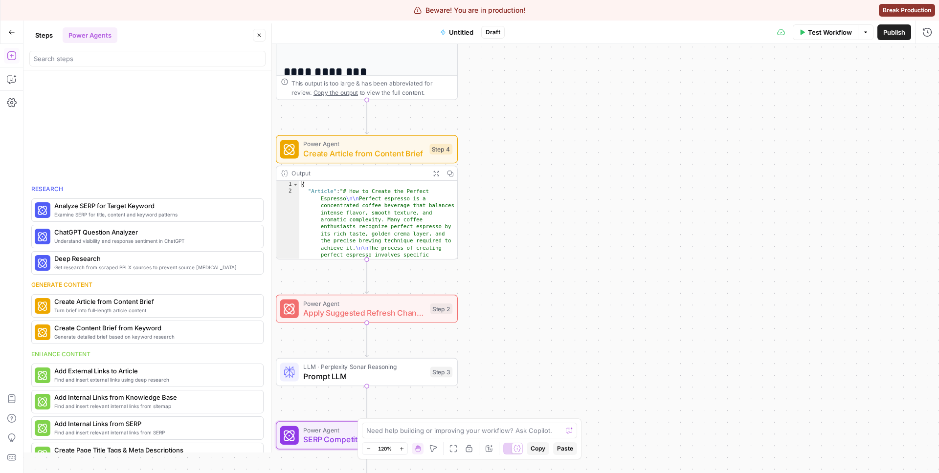
scroll to position [767, 0]
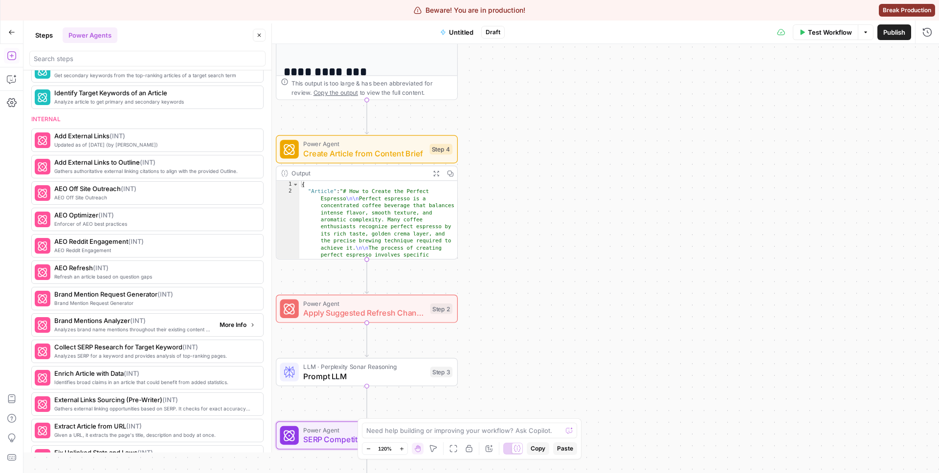
click at [151, 328] on span "Analyzes brand name mentions throughout their existing content - extracts patte…" at bounding box center [132, 330] width 157 height 8
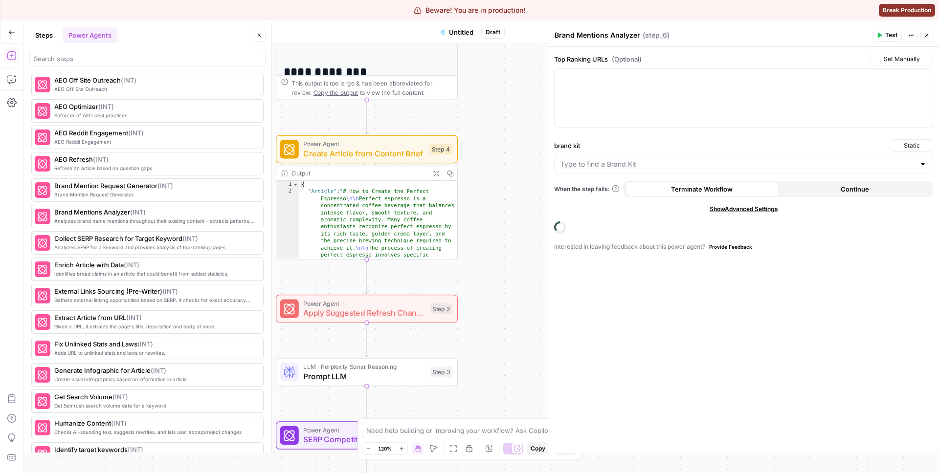
scroll to position [659, 0]
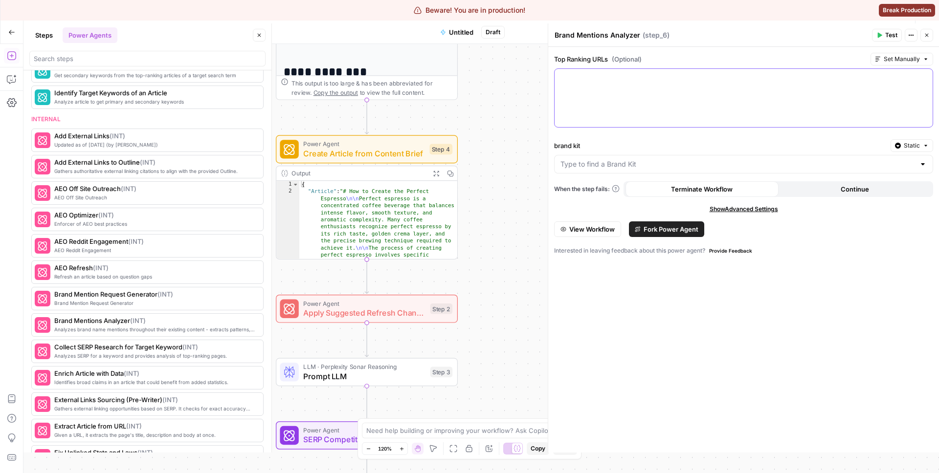
click at [762, 103] on div at bounding box center [744, 98] width 378 height 58
click at [717, 169] on div at bounding box center [743, 164] width 379 height 19
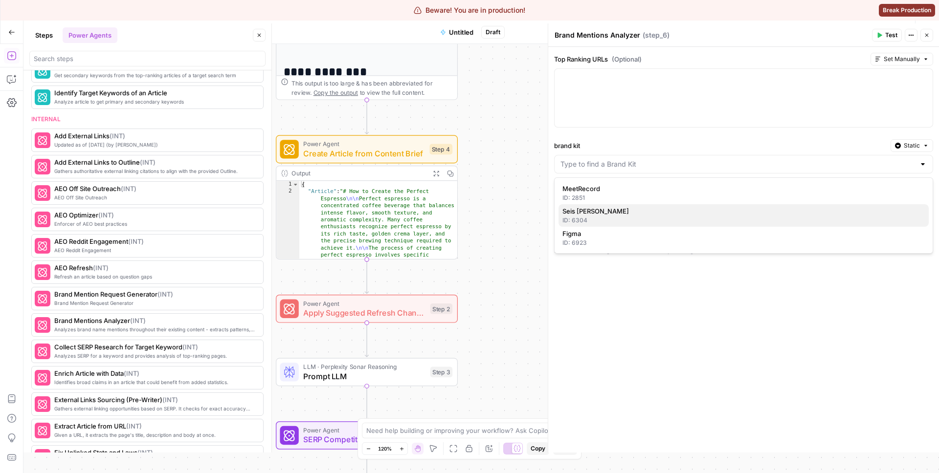
click at [641, 218] on div "ID: 6304" at bounding box center [743, 220] width 362 height 9
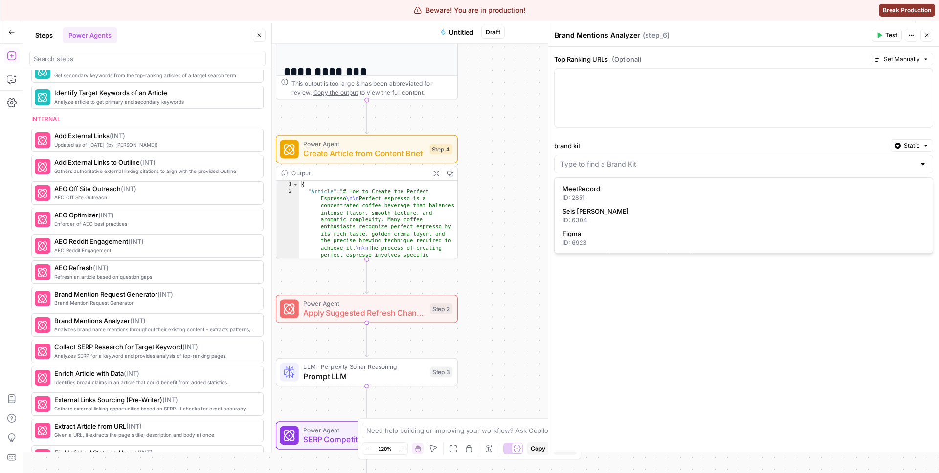
type input "Seis [PERSON_NAME]"
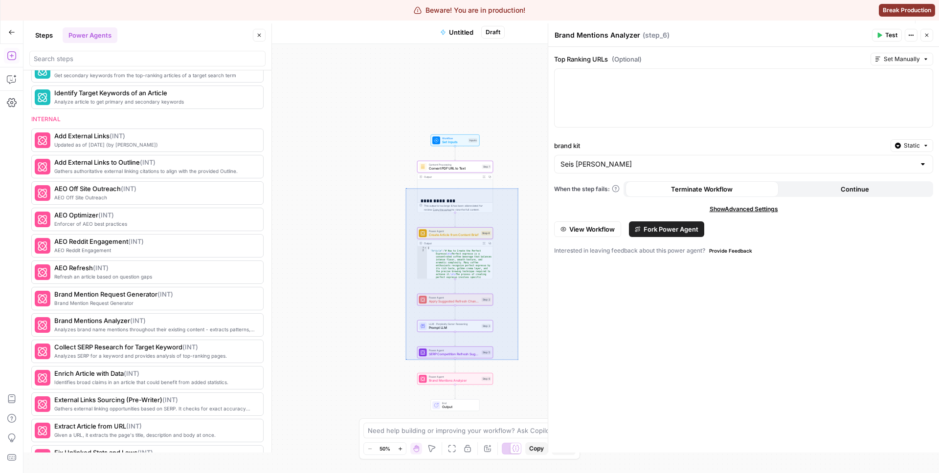
drag, startPoint x: 518, startPoint y: 360, endPoint x: 405, endPoint y: 187, distance: 206.5
click at [405, 187] on div "**********" at bounding box center [481, 258] width 916 height 429
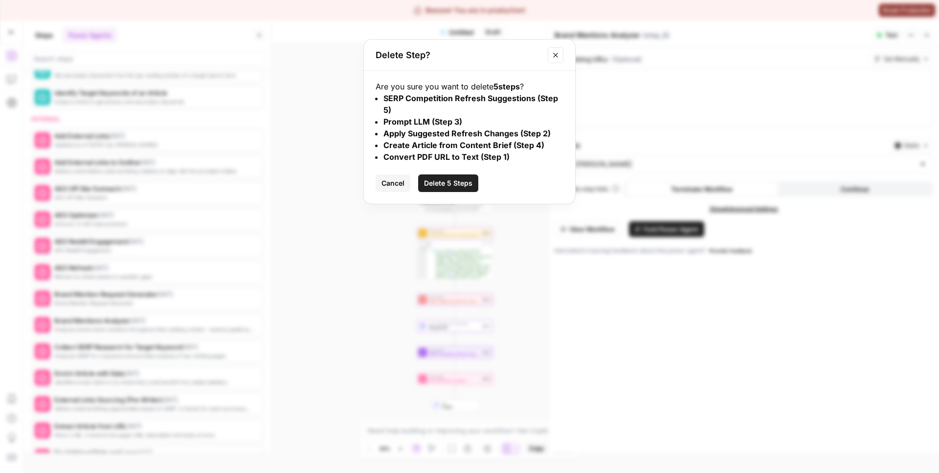
click button "Delete 5 Steps" at bounding box center [448, 184] width 60 height 18
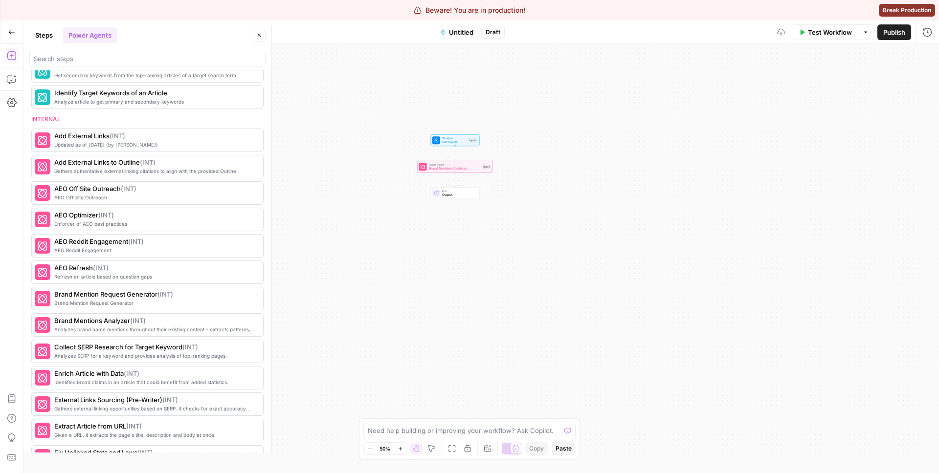
click at [458, 177] on div "Workflow Set Inputs Inputs Power Agent Brand Mentions Analyzer Step 6 Copy step…" at bounding box center [481, 258] width 916 height 429
click at [466, 172] on div "Power Agent Brand Mentions Analyzer Step 6" at bounding box center [455, 167] width 76 height 12
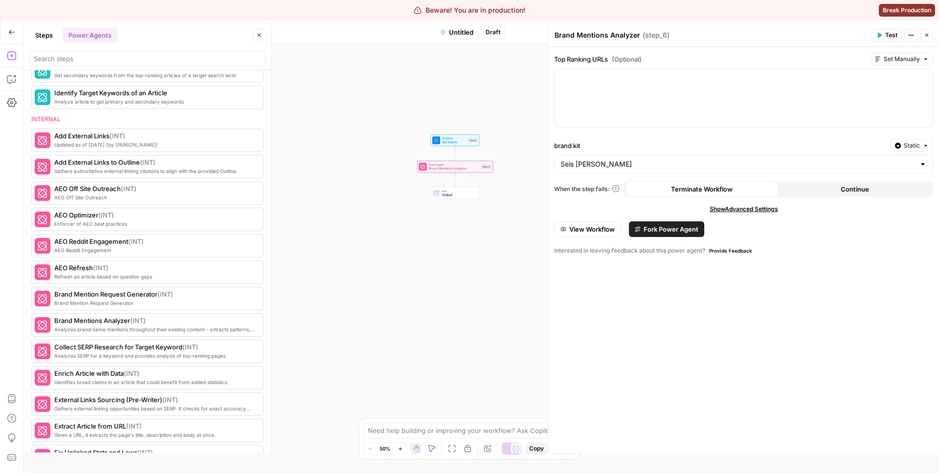
click at [887, 32] on span "Test" at bounding box center [891, 35] width 12 height 9
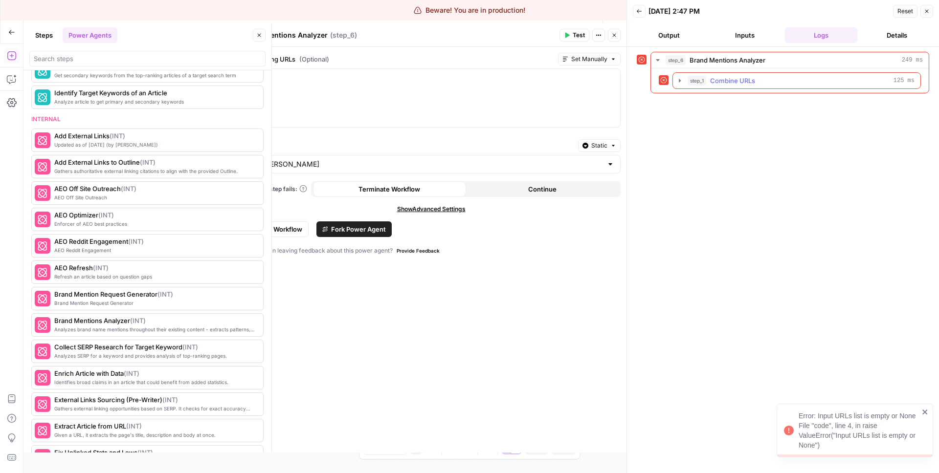
click at [735, 76] on span "Combine URLs" at bounding box center [732, 81] width 45 height 10
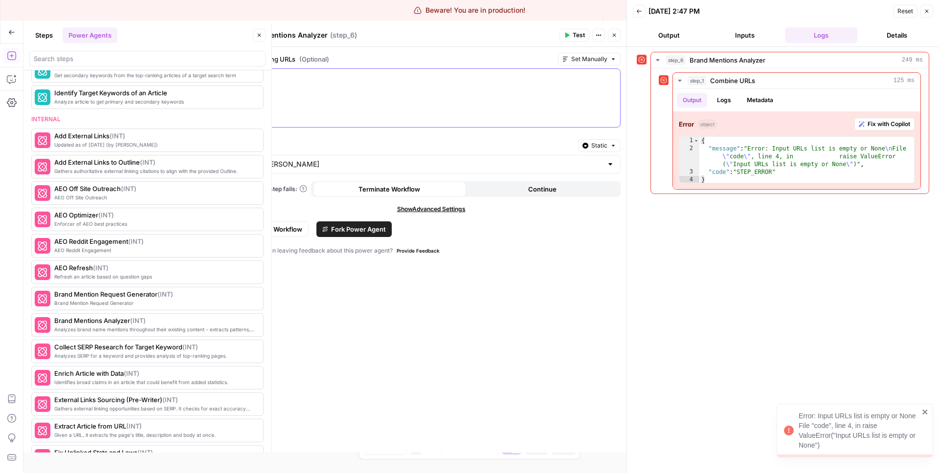
click at [433, 120] on div at bounding box center [431, 98] width 378 height 58
click at [434, 322] on div "Top Ranking URLs (Optional) Set Manually “/” to reference Variables Menu brand …" at bounding box center [431, 250] width 391 height 406
click at [402, 101] on div at bounding box center [431, 98] width 378 height 58
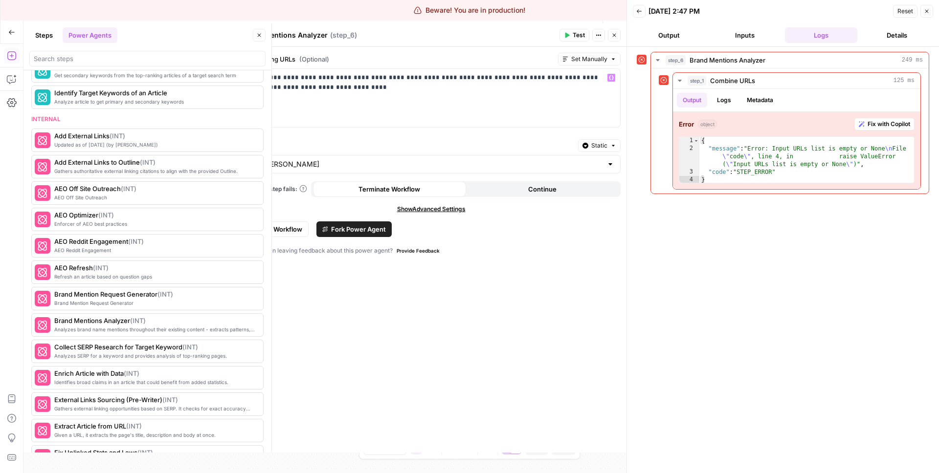
click at [583, 37] on span "Test" at bounding box center [579, 35] width 12 height 9
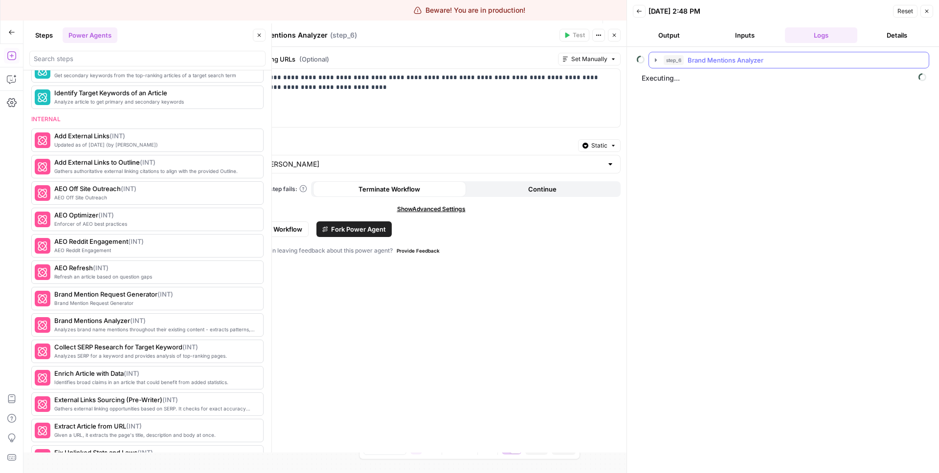
click at [722, 61] on span "Brand Mentions Analyzer" at bounding box center [726, 60] width 76 height 10
click at [722, 75] on button "step_1 Combine URLs 374 ms / 1 tasks" at bounding box center [795, 81] width 249 height 16
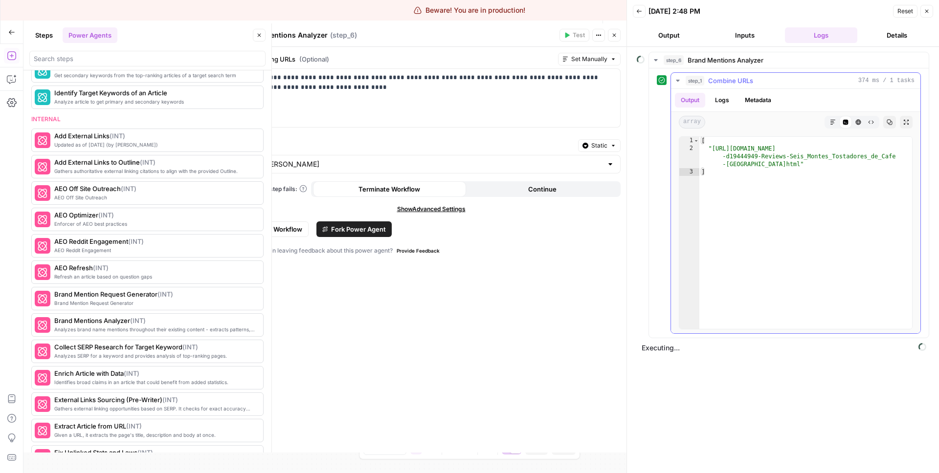
click at [722, 74] on button "step_1 Combine URLs 374 ms / 1 tasks" at bounding box center [795, 81] width 249 height 16
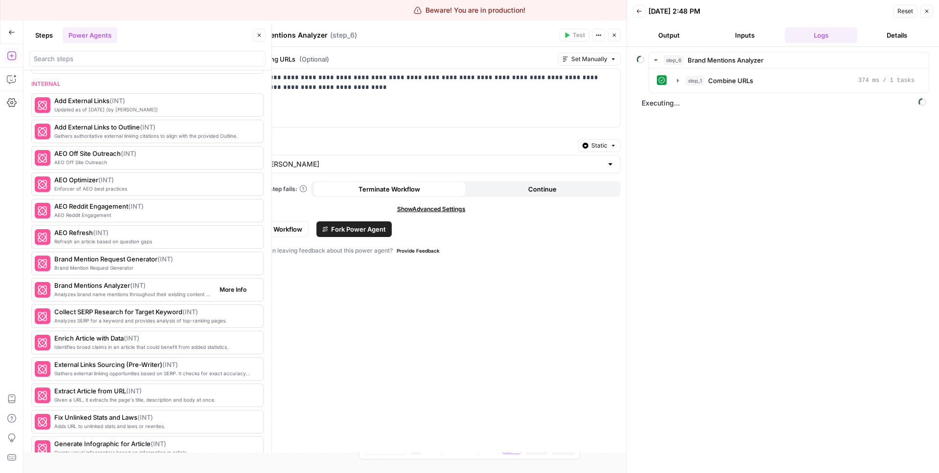
scroll to position [697, 0]
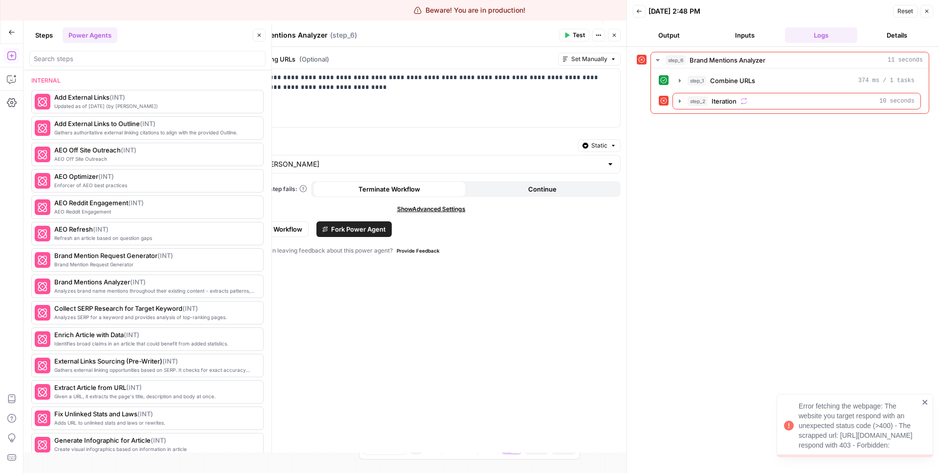
click at [894, 32] on button "Details" at bounding box center [897, 35] width 72 height 16
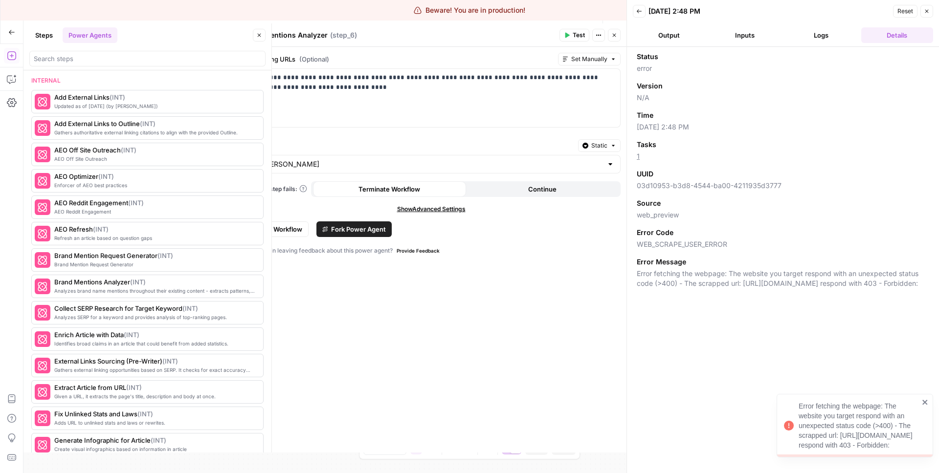
click at [822, 31] on button "Logs" at bounding box center [821, 35] width 72 height 16
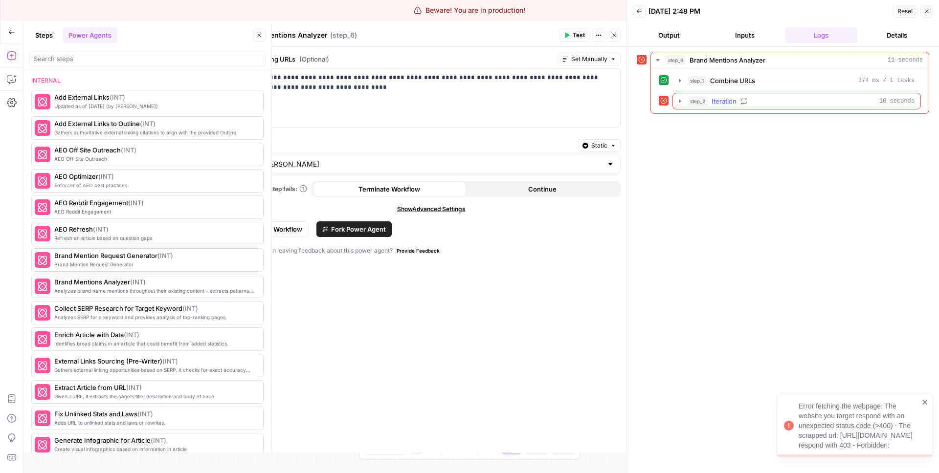
click at [774, 102] on div "step_2 Iteration 10 seconds" at bounding box center [801, 101] width 227 height 10
click at [776, 120] on span "Web Page Scrape" at bounding box center [760, 122] width 53 height 10
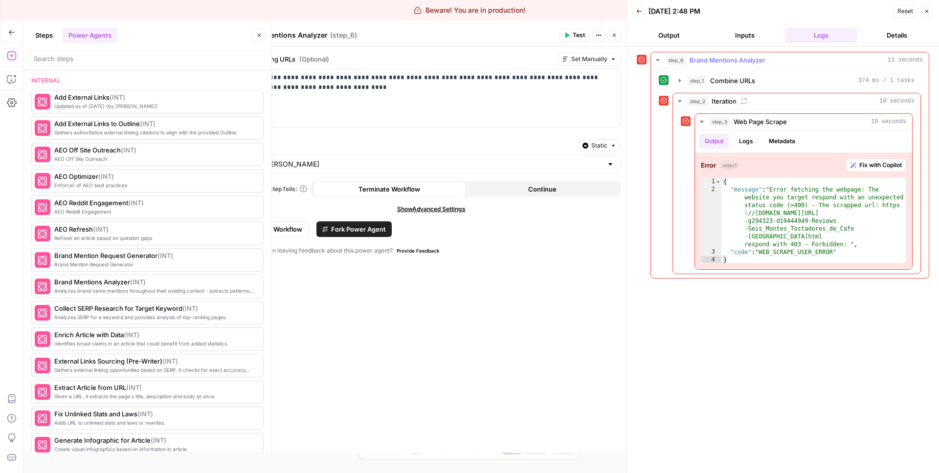
click at [736, 55] on span "Brand Mentions Analyzer" at bounding box center [728, 60] width 76 height 10
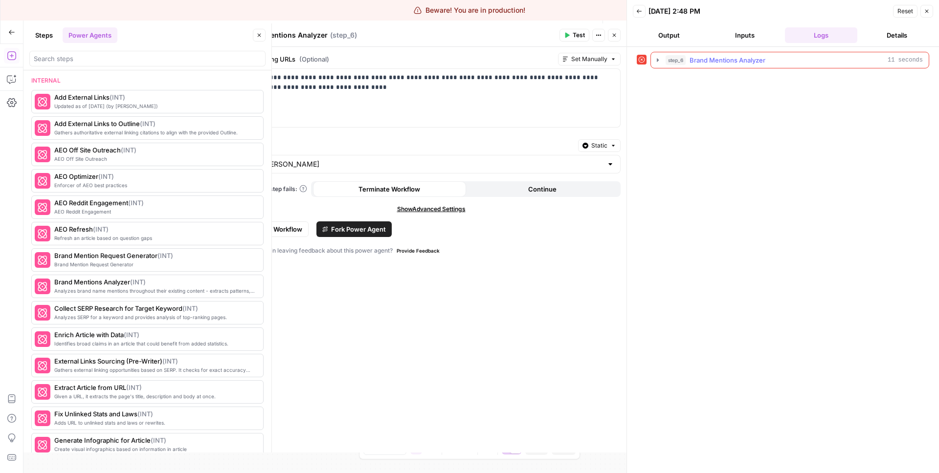
click at [736, 55] on span "Brand Mentions Analyzer" at bounding box center [728, 60] width 76 height 10
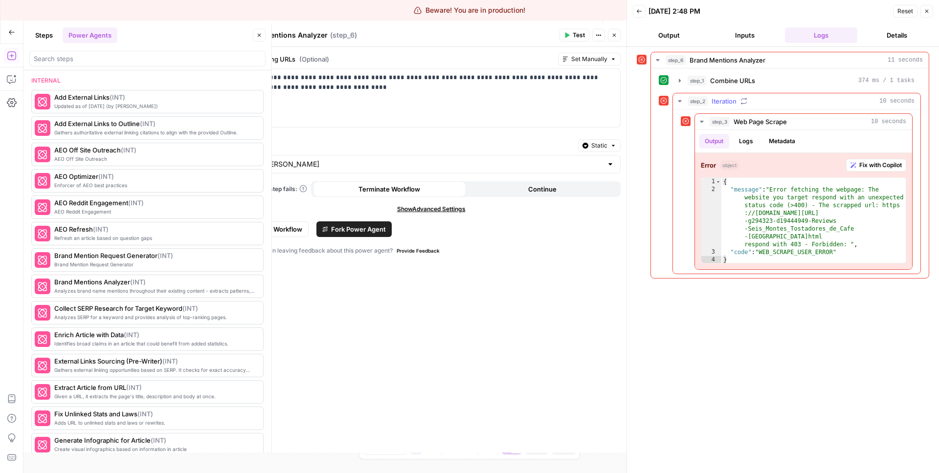
click at [680, 96] on button "step_2 Iteration 10 seconds" at bounding box center [796, 101] width 247 height 16
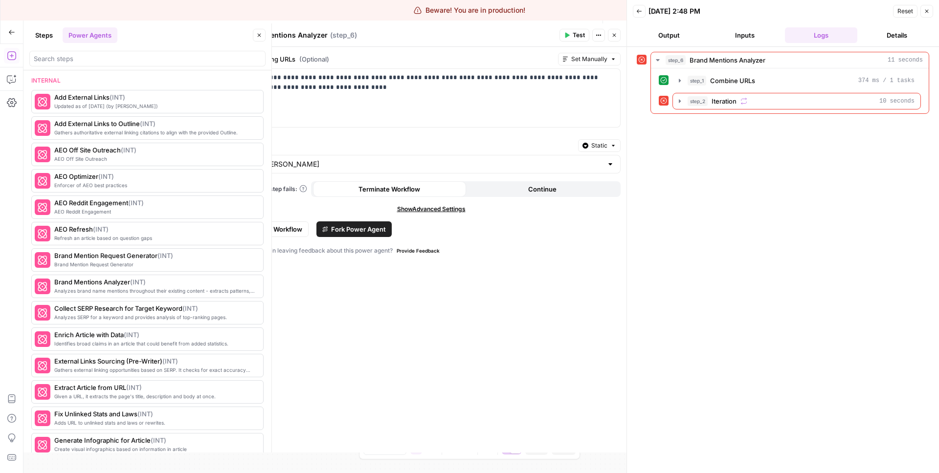
click at [731, 172] on div "step_6 Brand Mentions Analyzer 11 seconds step_1 Combine URLs 374 ms / 1 tasks …" at bounding box center [783, 260] width 292 height 417
click at [708, 60] on span "Brand Mentions Analyzer" at bounding box center [728, 60] width 76 height 10
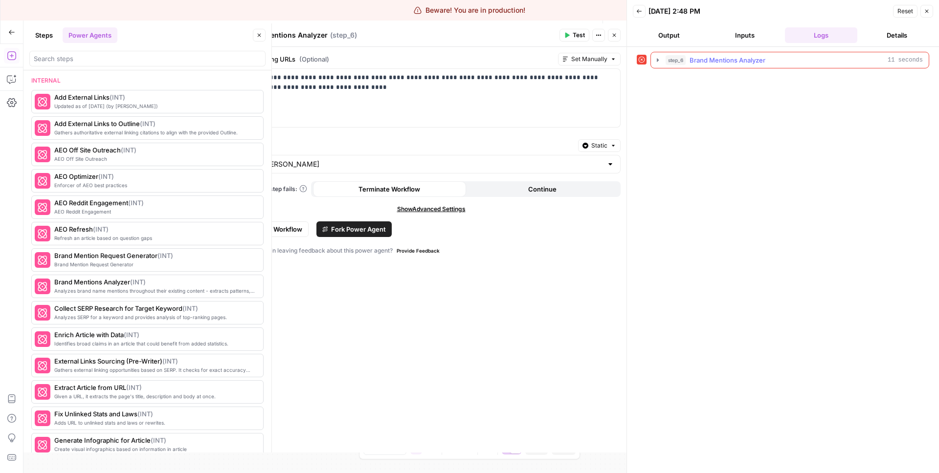
click at [708, 60] on span "Brand Mentions Analyzer" at bounding box center [728, 60] width 76 height 10
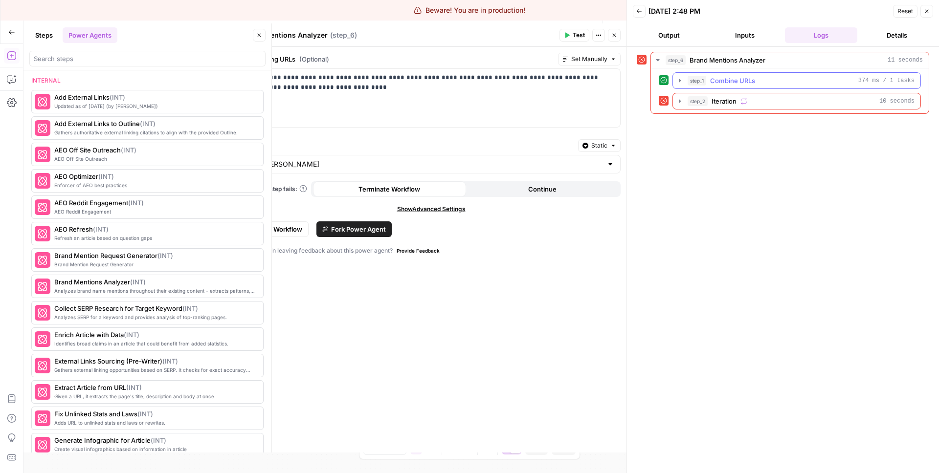
click at [704, 75] on button "step_1 Combine URLs 374 ms / 1 tasks" at bounding box center [796, 81] width 247 height 16
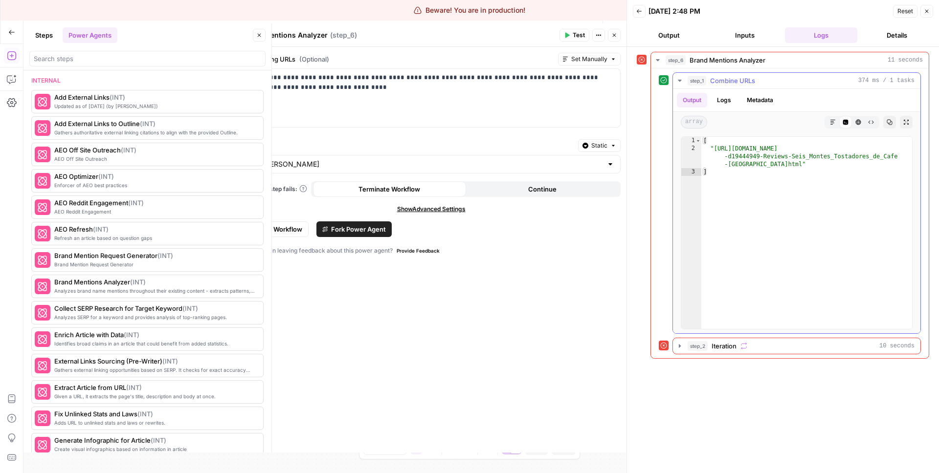
click at [704, 75] on button "step_1 Combine URLs 374 ms / 1 tasks" at bounding box center [796, 81] width 247 height 16
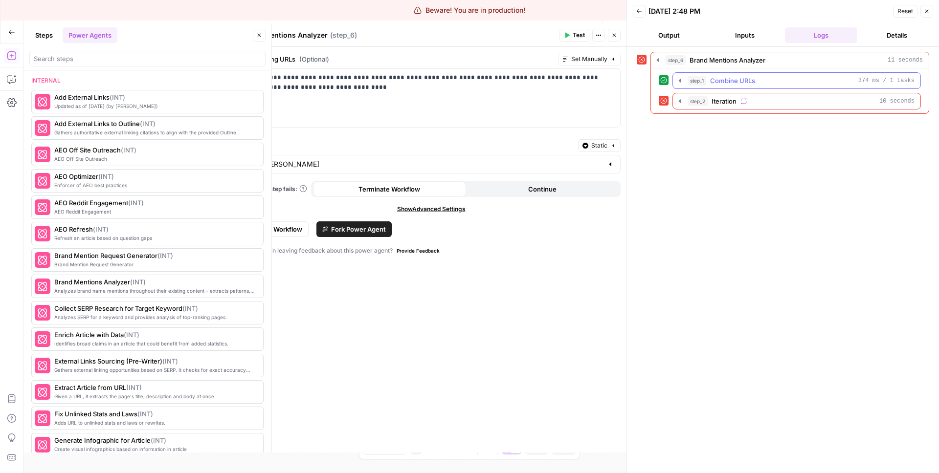
click at [704, 75] on button "step_1 Combine URLs 374 ms / 1 tasks" at bounding box center [796, 81] width 247 height 16
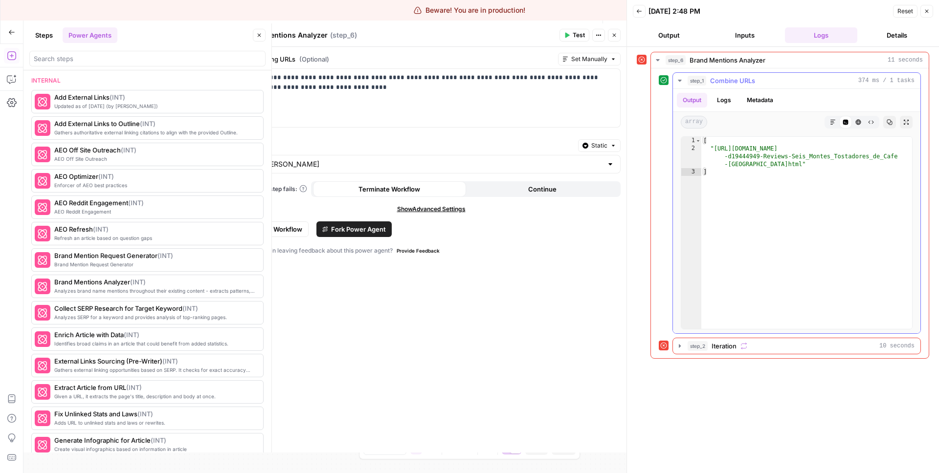
click at [704, 75] on button "step_1 Combine URLs 374 ms / 1 tasks" at bounding box center [796, 81] width 247 height 16
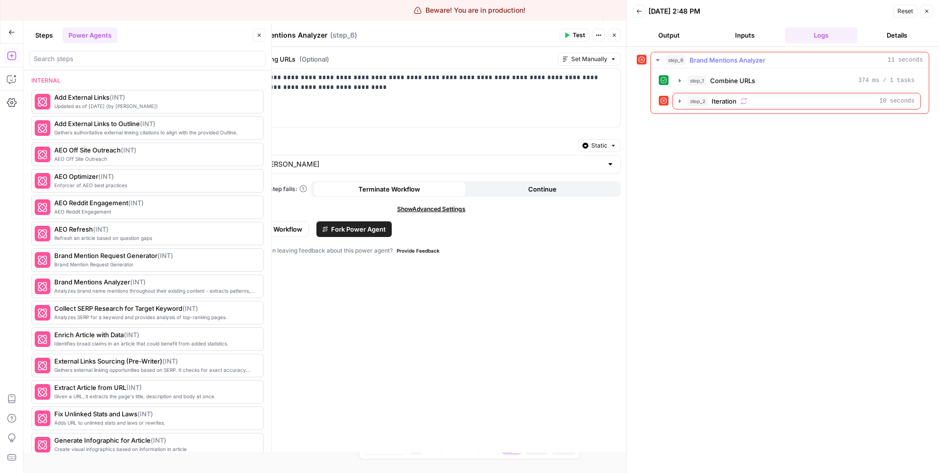
click at [714, 52] on button "step_6 Brand Mentions Analyzer 11 seconds" at bounding box center [790, 60] width 278 height 16
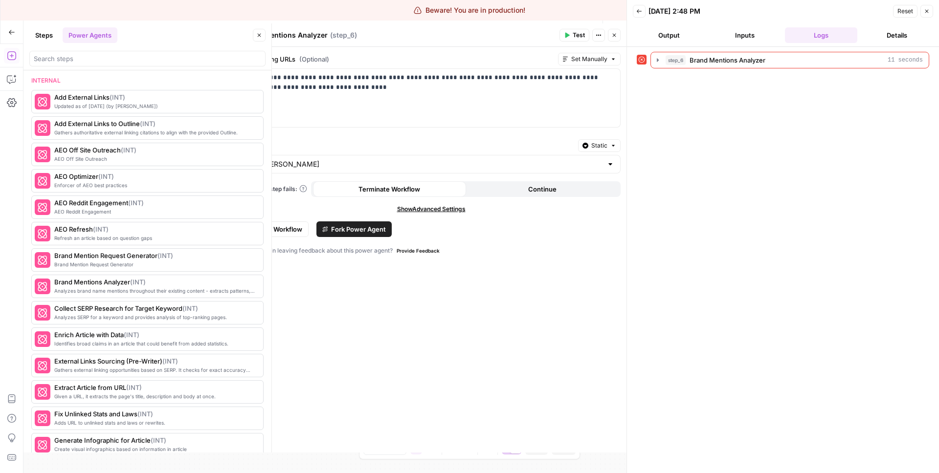
click at [909, 32] on button "Details" at bounding box center [897, 35] width 72 height 16
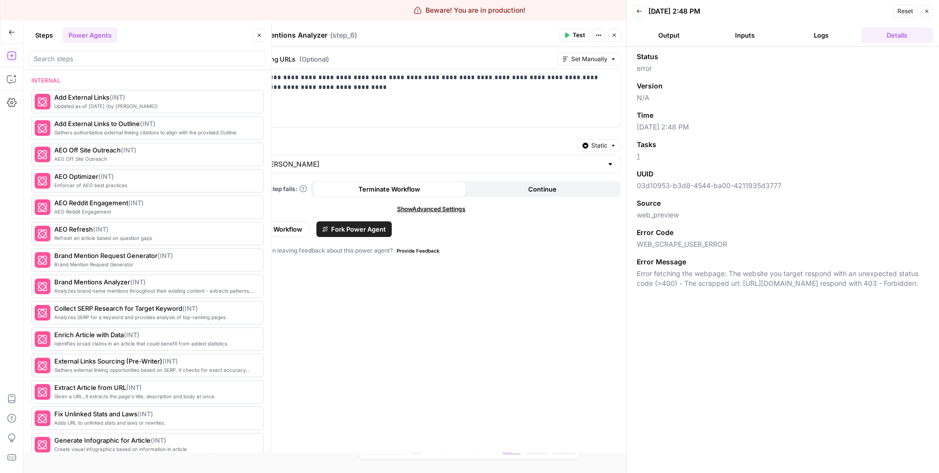
click at [826, 26] on header "Back [DATE] 2:48 PM Reset Close Output Inputs Logs Details" at bounding box center [783, 23] width 312 height 47
click at [809, 43] on header "Back [DATE] 2:48 PM Reset Close Output Inputs Logs Details" at bounding box center [783, 23] width 312 height 47
click at [807, 43] on header "Back [DATE] 2:48 PM Reset Close Output Inputs Logs Details" at bounding box center [783, 23] width 312 height 47
click at [808, 39] on button "Logs" at bounding box center [821, 35] width 72 height 16
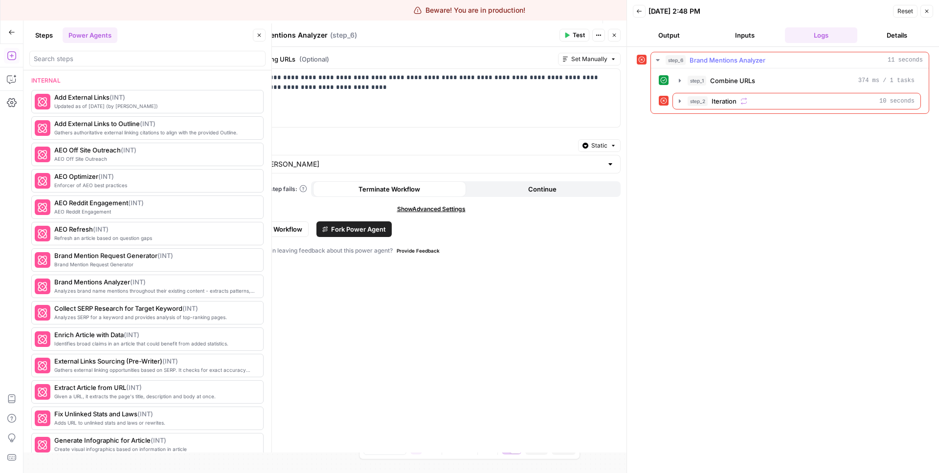
click at [697, 72] on div "step_1 Combine URLs 374 ms / 1 tasks" at bounding box center [796, 80] width 248 height 17
click at [709, 76] on div "step_1 Combine URLs 374 ms / 1 tasks" at bounding box center [801, 81] width 227 height 10
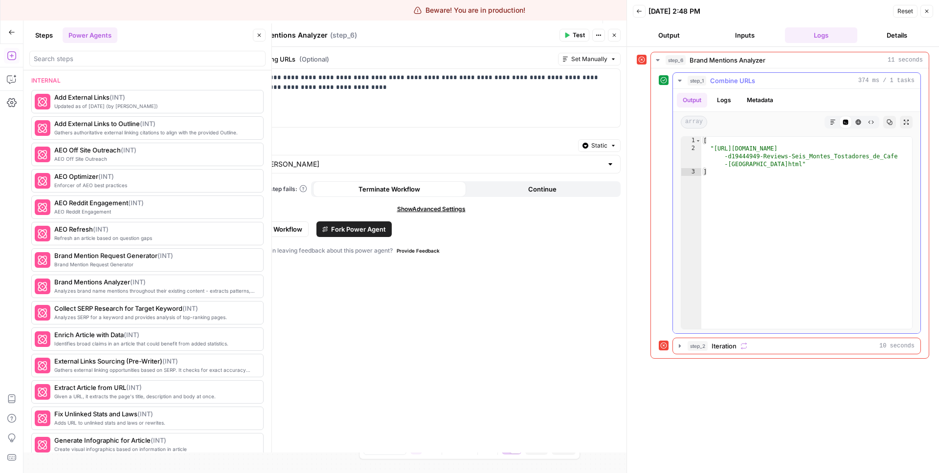
click at [751, 100] on button "Metadata" at bounding box center [760, 100] width 38 height 15
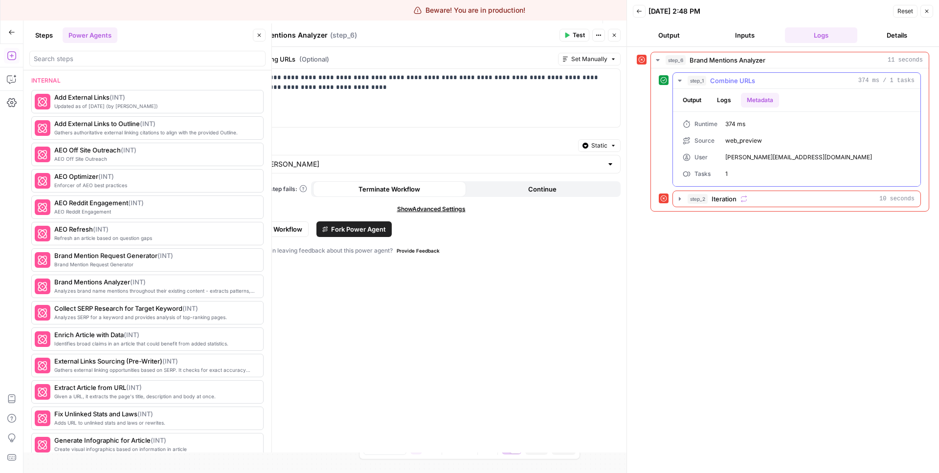
click at [717, 96] on button "Logs" at bounding box center [724, 100] width 26 height 15
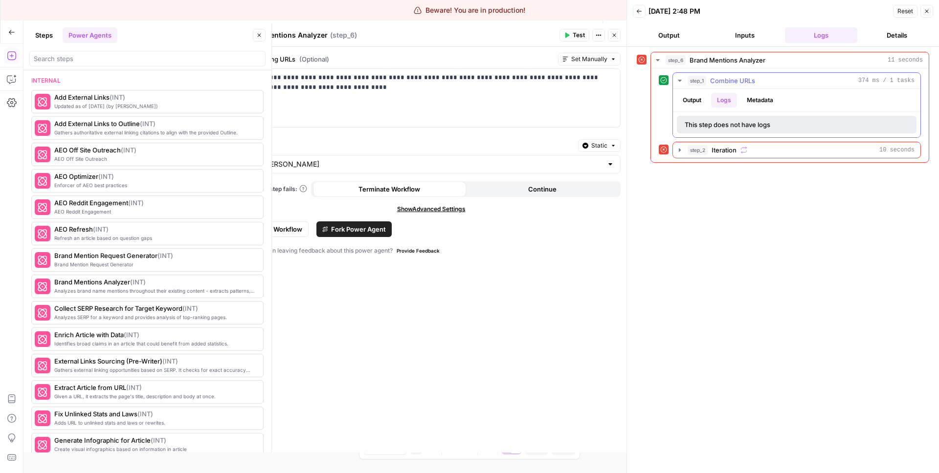
click at [693, 83] on span "step_1" at bounding box center [697, 81] width 19 height 10
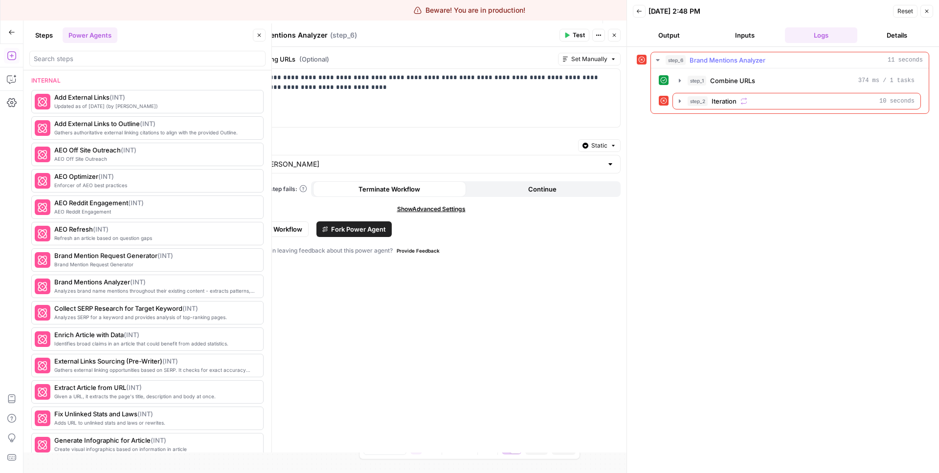
click at [684, 65] on span "step_6" at bounding box center [676, 60] width 20 height 10
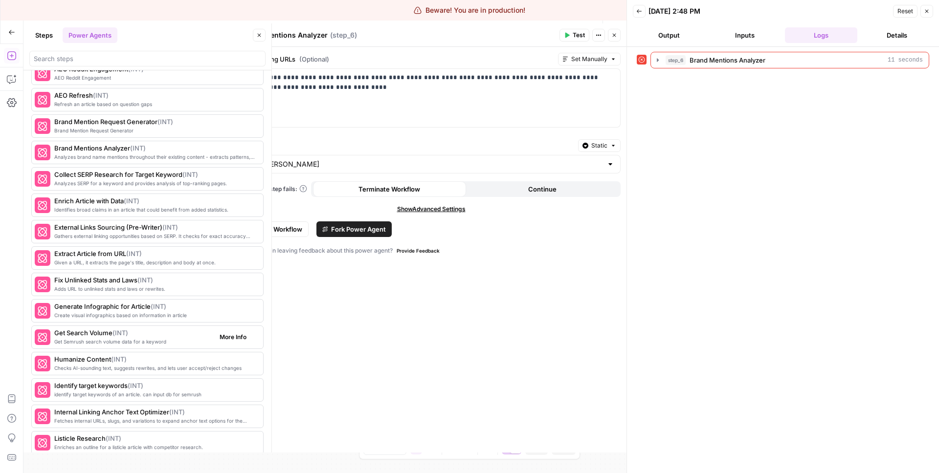
scroll to position [832, 0]
click at [89, 333] on span "Get Search Volume ( INT )" at bounding box center [132, 333] width 157 height 10
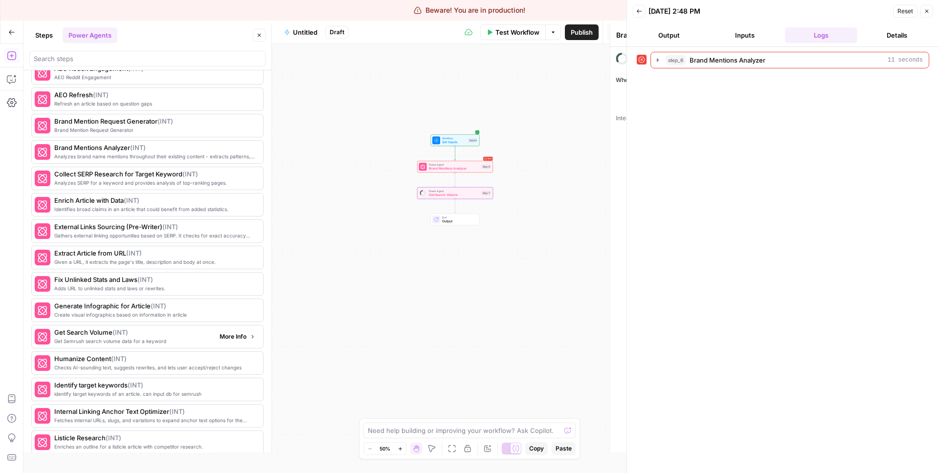
type textarea "Get Search Volume"
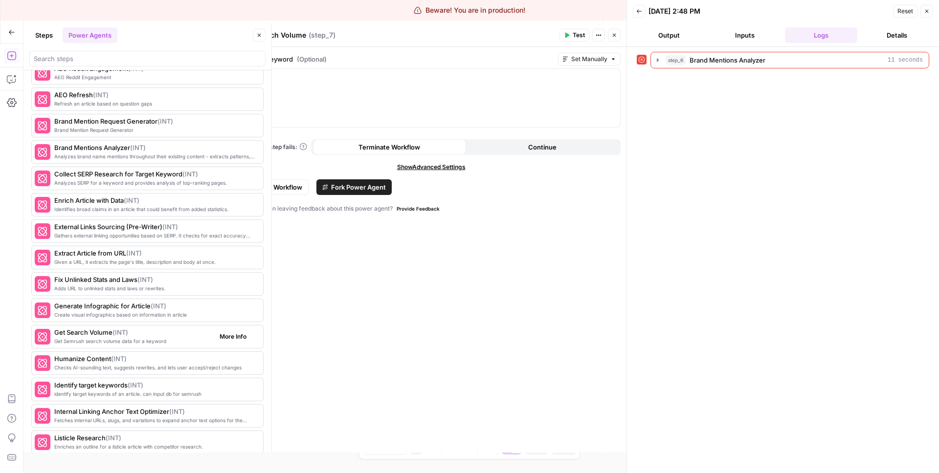
click at [225, 339] on span "More Info" at bounding box center [233, 337] width 27 height 9
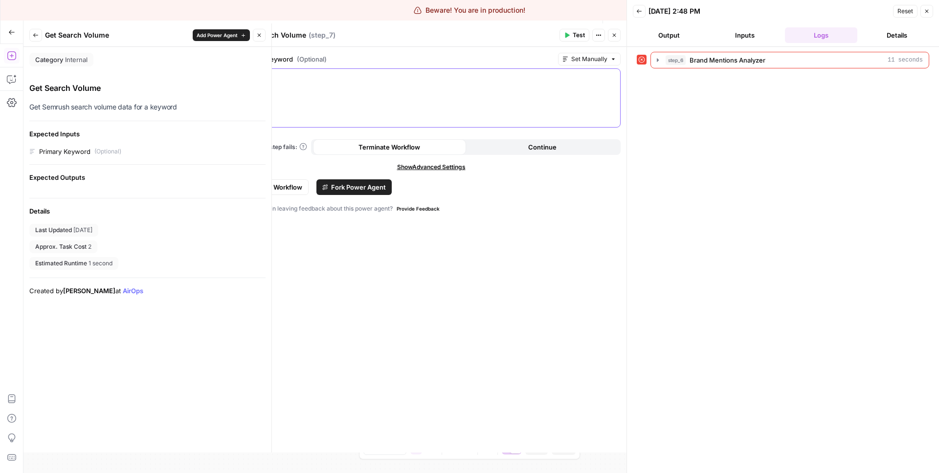
click at [403, 71] on div at bounding box center [431, 98] width 378 height 58
click at [617, 37] on button "Close" at bounding box center [614, 35] width 13 height 13
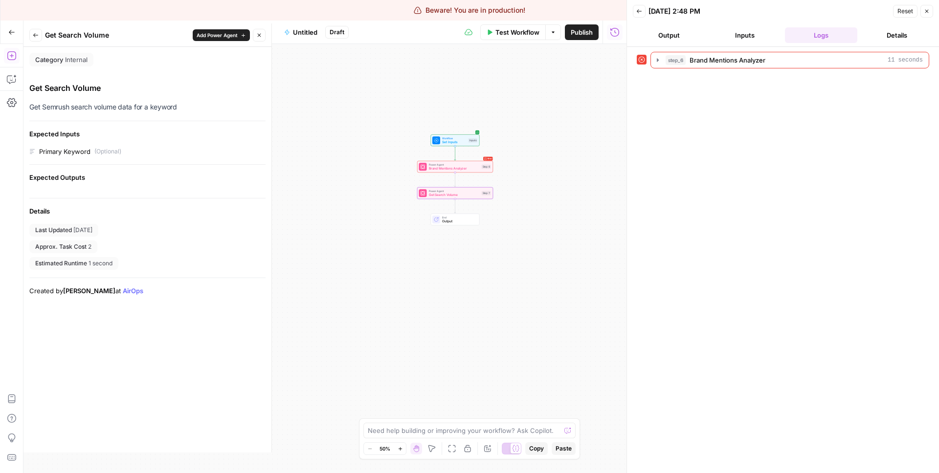
click at [475, 172] on div "Error Power Agent Brand Mentions Analyzer Step 6 Copy step Delete step Add Note…" at bounding box center [455, 167] width 76 height 12
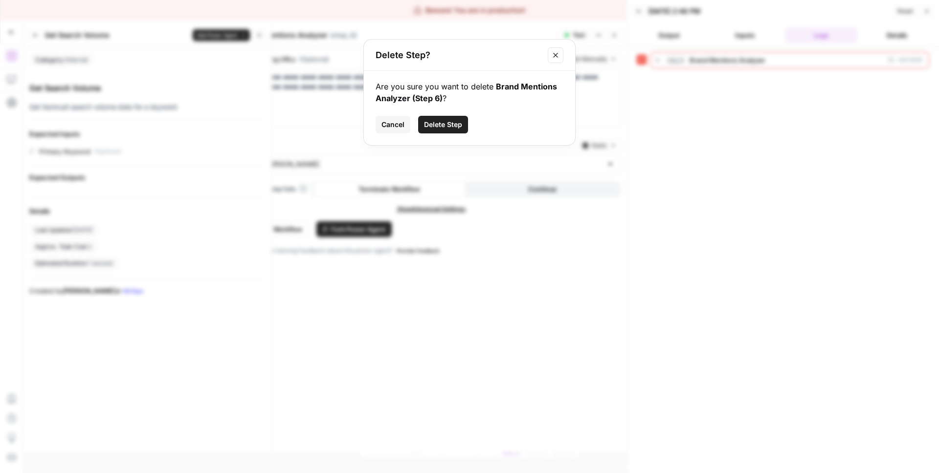
click button "Delete Step" at bounding box center [443, 125] width 50 height 18
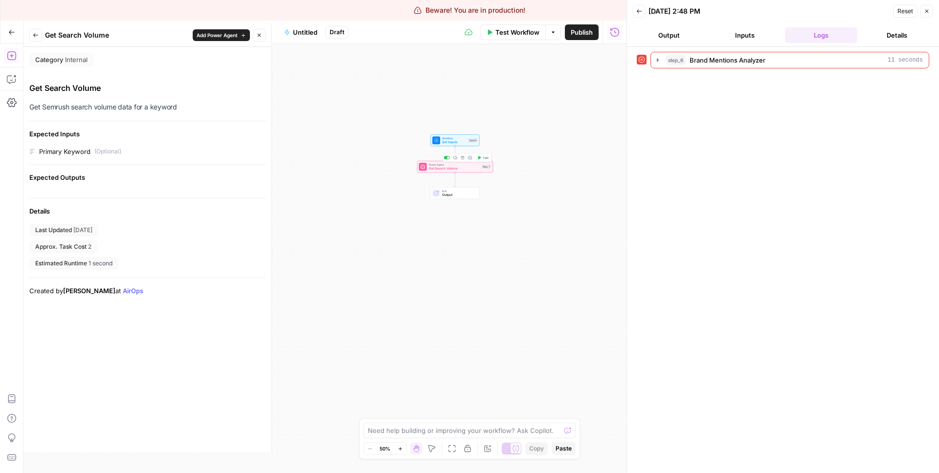
click at [474, 173] on div "Workflow Set Inputs Inputs Power Agent Get Search Volume Step 7 Copy step Delet…" at bounding box center [324, 258] width 603 height 429
click at [479, 164] on div "Power Agent Get Search Volume Step 7 Copy step Delete step Add Note Test" at bounding box center [455, 167] width 72 height 8
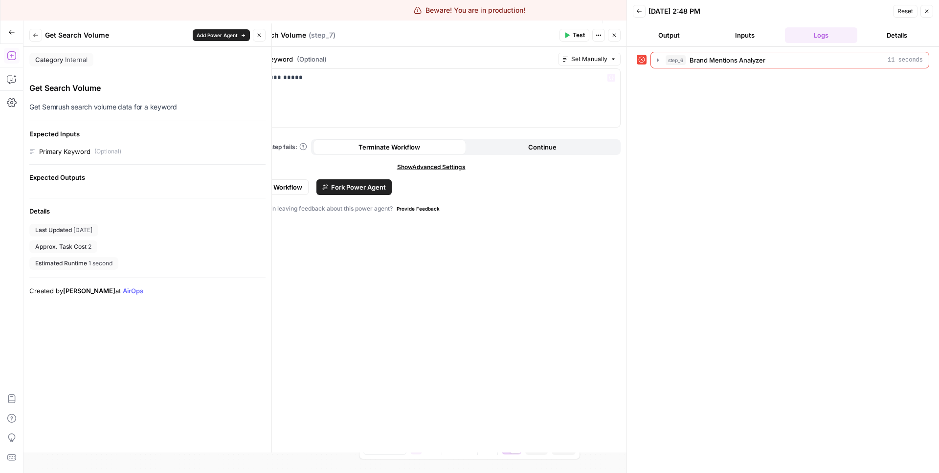
click at [574, 34] on span "Test" at bounding box center [579, 35] width 12 height 9
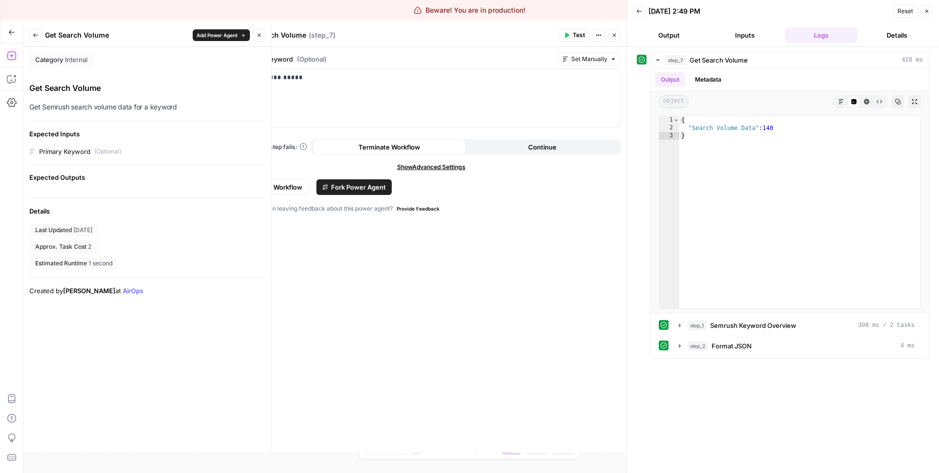
click at [893, 33] on button "Details" at bounding box center [897, 35] width 72 height 16
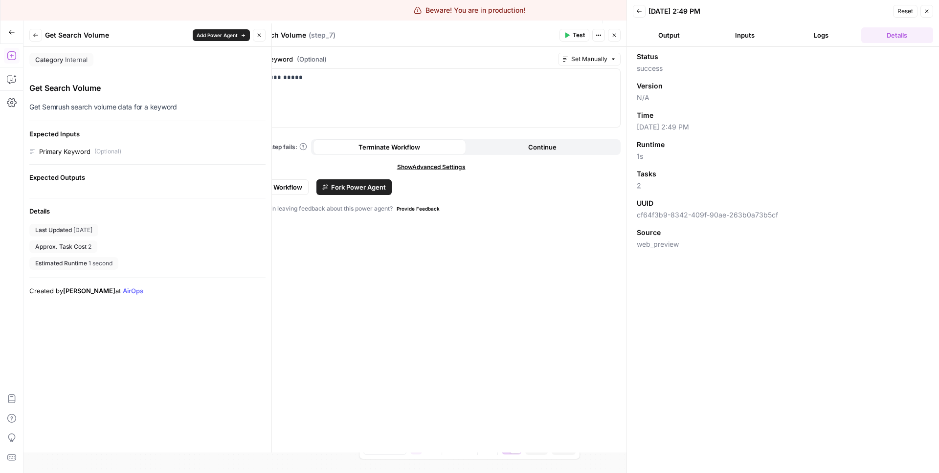
click at [819, 29] on button "Logs" at bounding box center [821, 35] width 72 height 16
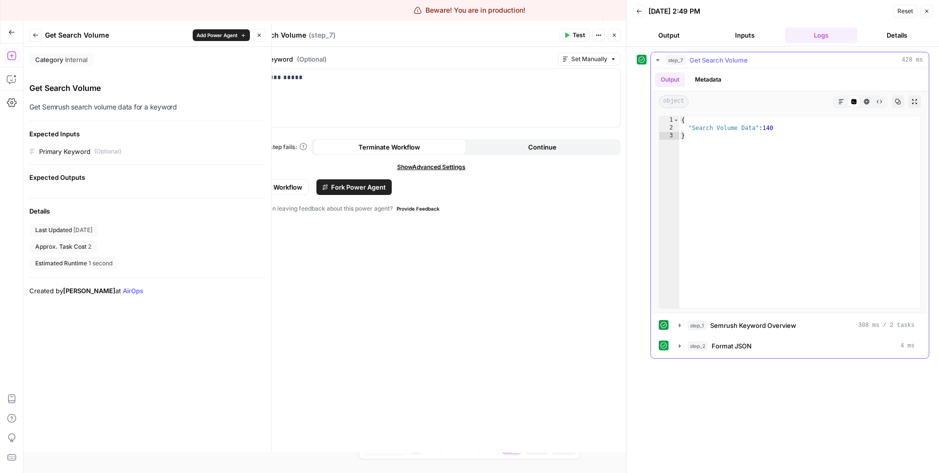
click at [708, 80] on button "Metadata" at bounding box center [708, 79] width 38 height 15
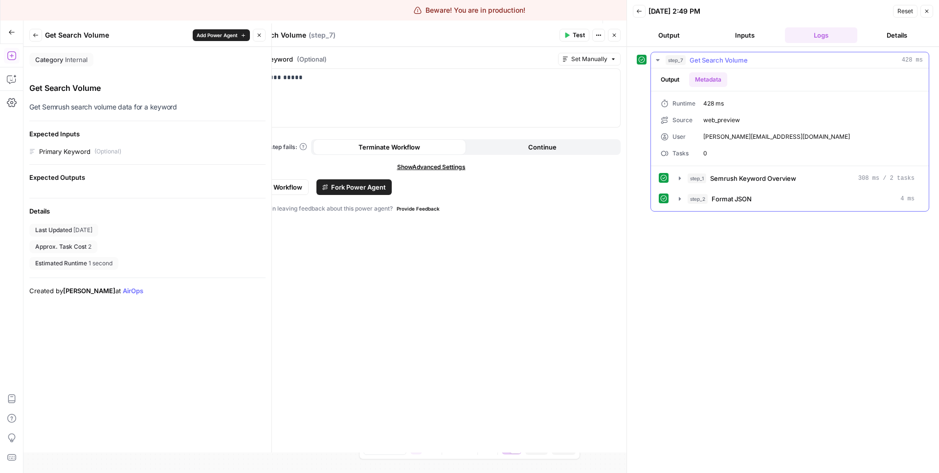
click at [678, 80] on button "Output" at bounding box center [670, 79] width 30 height 15
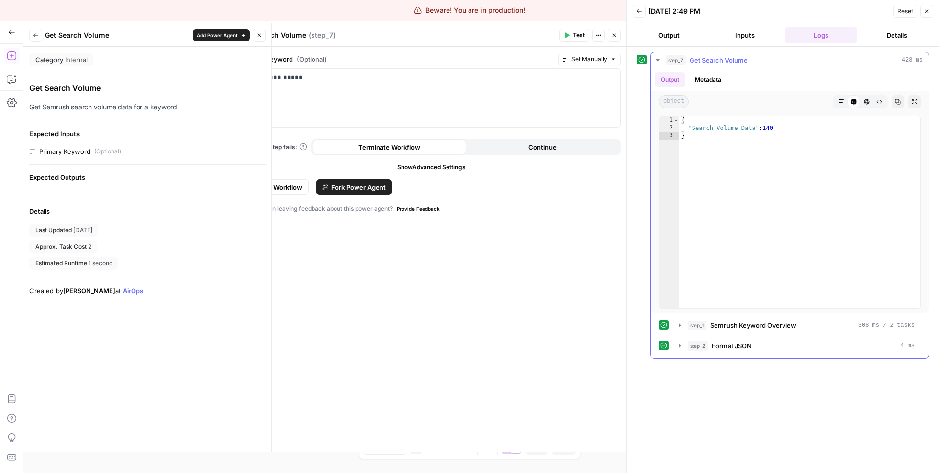
click at [716, 80] on button "Metadata" at bounding box center [708, 79] width 38 height 15
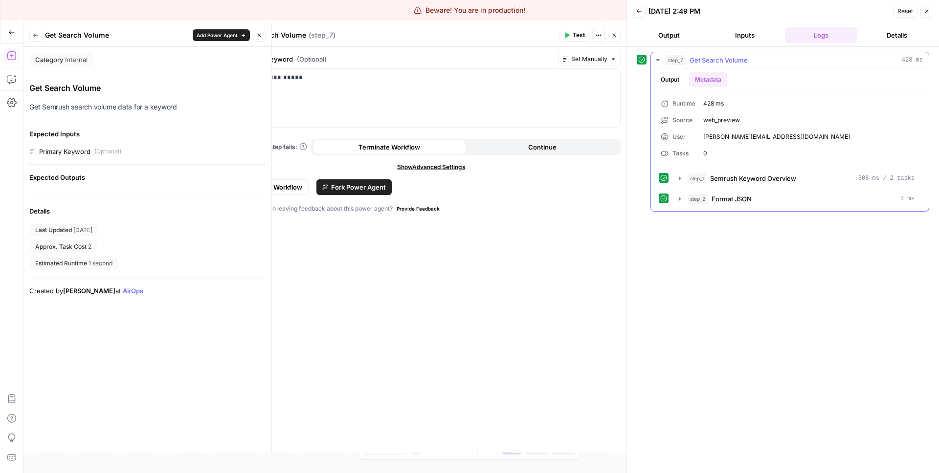
drag, startPoint x: 718, startPoint y: 149, endPoint x: 671, endPoint y: 79, distance: 84.5
click at [671, 79] on div "Output Metadata Runtime 428 ms Source web_preview User [PERSON_NAME][EMAIL_ADDR…" at bounding box center [790, 116] width 278 height 97
click at [754, 164] on div "Runtime 428 ms Source web_preview User [PERSON_NAME][EMAIL_ADDRESS][DOMAIN_NAME…" at bounding box center [790, 128] width 278 height 74
click at [754, 192] on button "step_2 Format JSON 4 ms" at bounding box center [796, 199] width 247 height 16
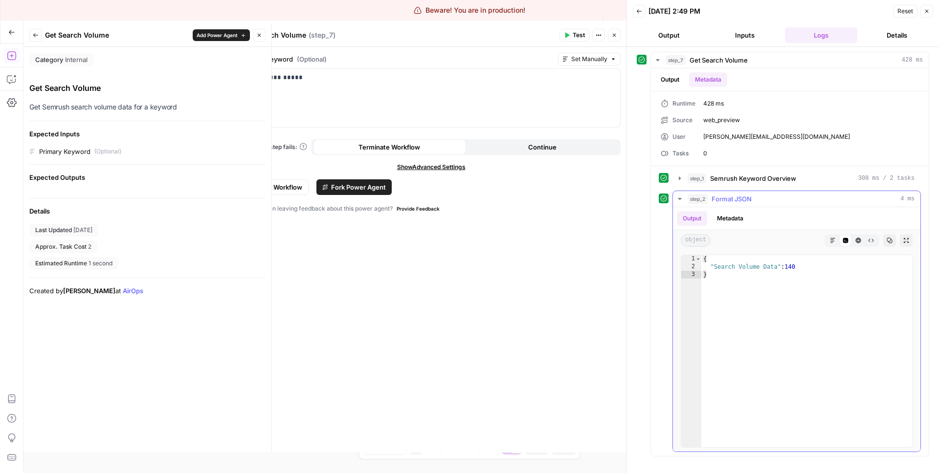
click at [754, 192] on button "step_2 Format JSON 4 ms" at bounding box center [796, 199] width 247 height 16
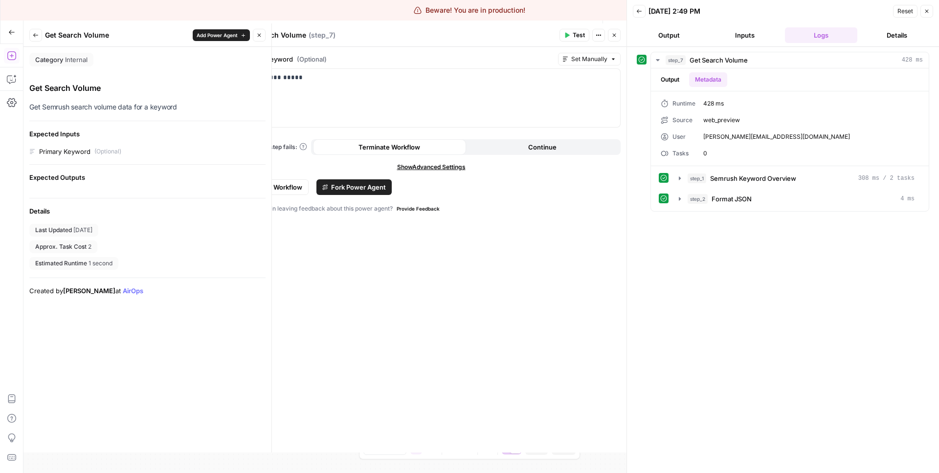
click at [620, 45] on header "Get Search Volume Get Search Volume ( step_7 ) Test Actions Close" at bounding box center [431, 34] width 391 height 23
click at [616, 35] on icon "button" at bounding box center [614, 35] width 6 height 6
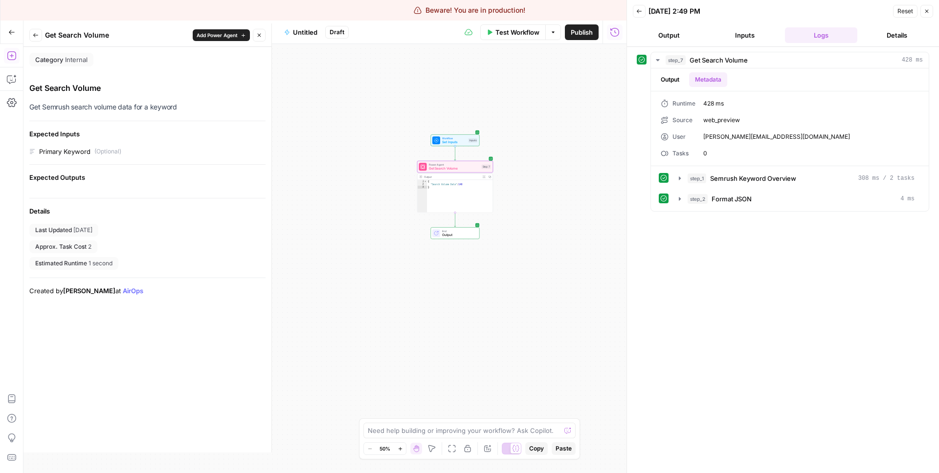
click at [539, 269] on div "Workflow Set Inputs Inputs Power Agent Get Search Volume Step 7 Output Expand O…" at bounding box center [324, 258] width 603 height 429
click at [38, 33] on icon "button" at bounding box center [36, 35] width 6 height 6
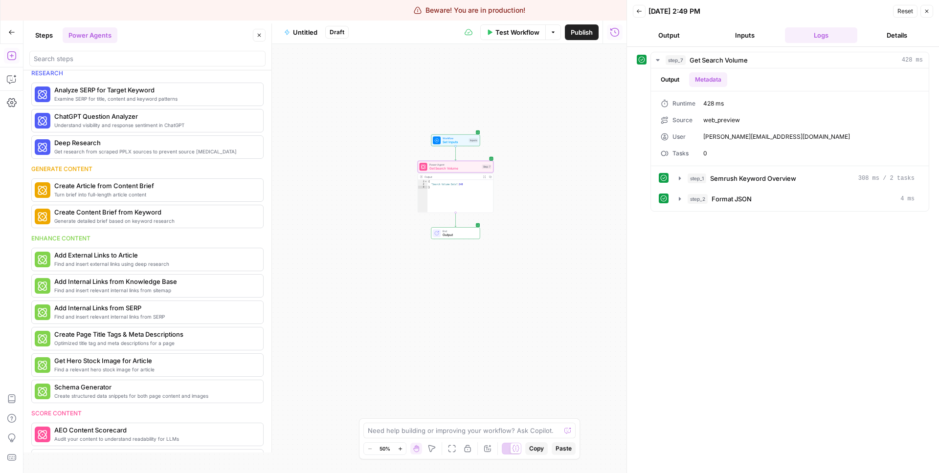
scroll to position [0, 0]
